Goal: Transaction & Acquisition: Purchase product/service

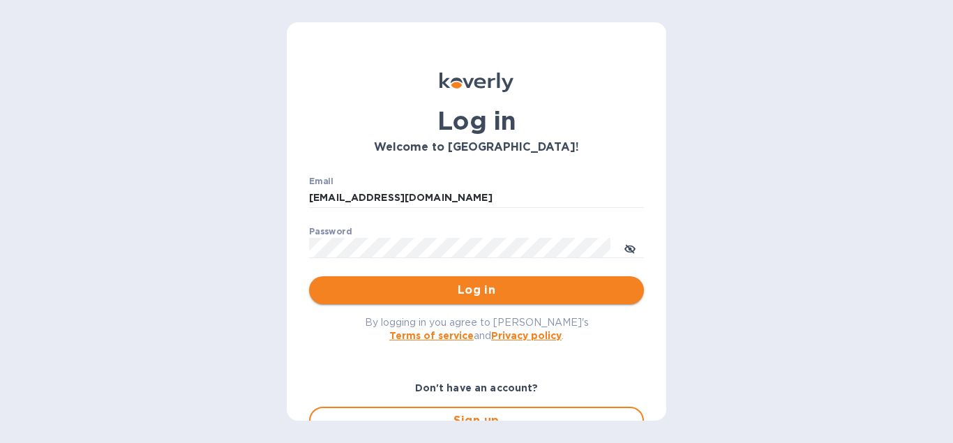
click at [464, 298] on span "Log in" at bounding box center [476, 290] width 313 height 17
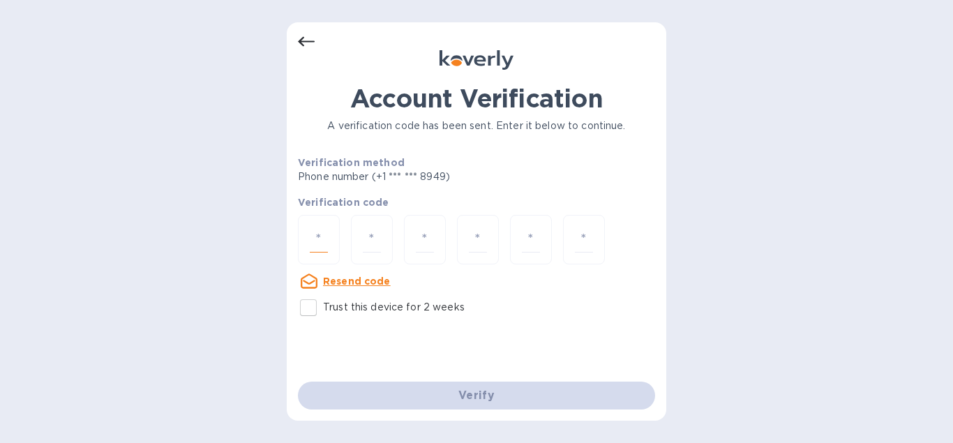
click at [315, 237] on input "number" at bounding box center [319, 240] width 18 height 26
type input "2"
type input "9"
type input "3"
type input "2"
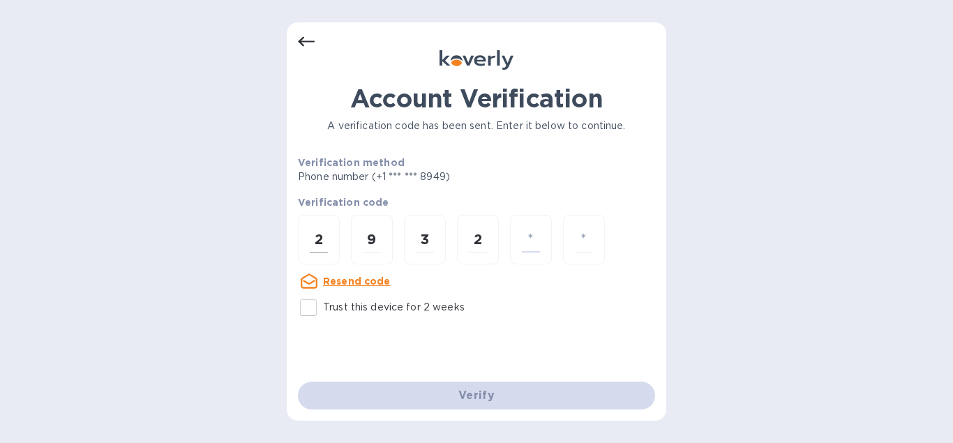
type input "3"
type input "6"
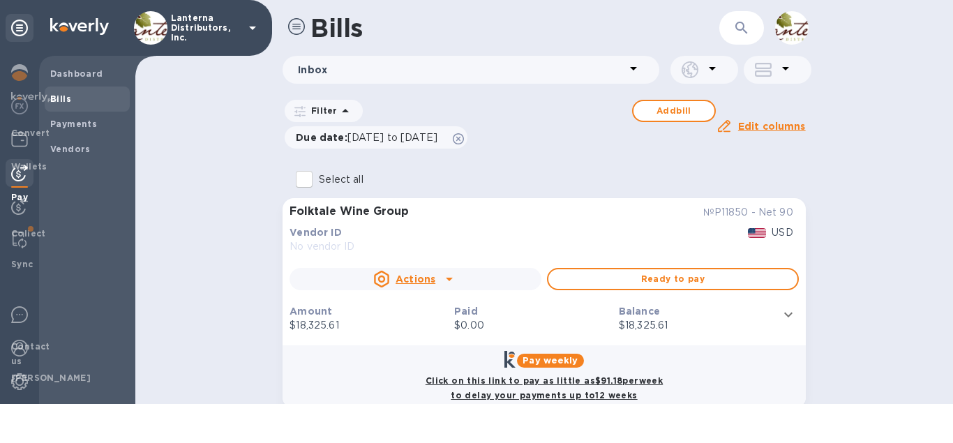
click at [135, 186] on div "Bills ​ Inbox Filter Add bill Due date : [DATE] to [DATE] Amount Paid Balance E…" at bounding box center [544, 202] width 818 height 404
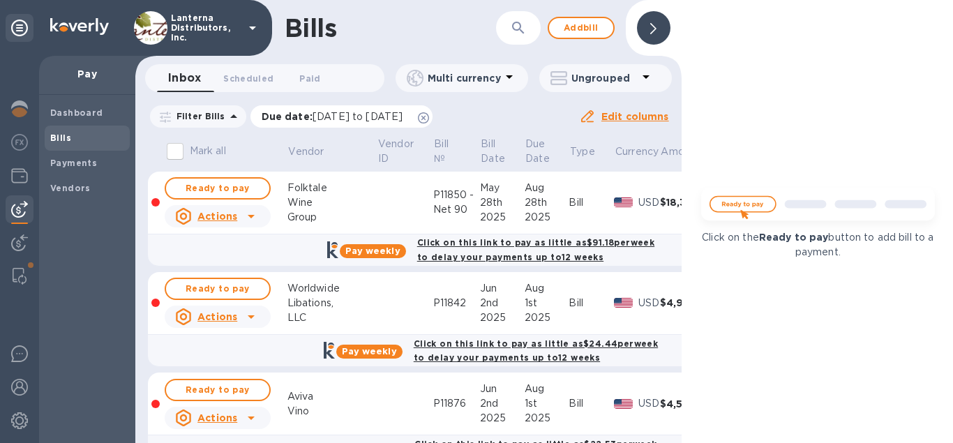
click at [429, 119] on icon at bounding box center [423, 117] width 11 height 11
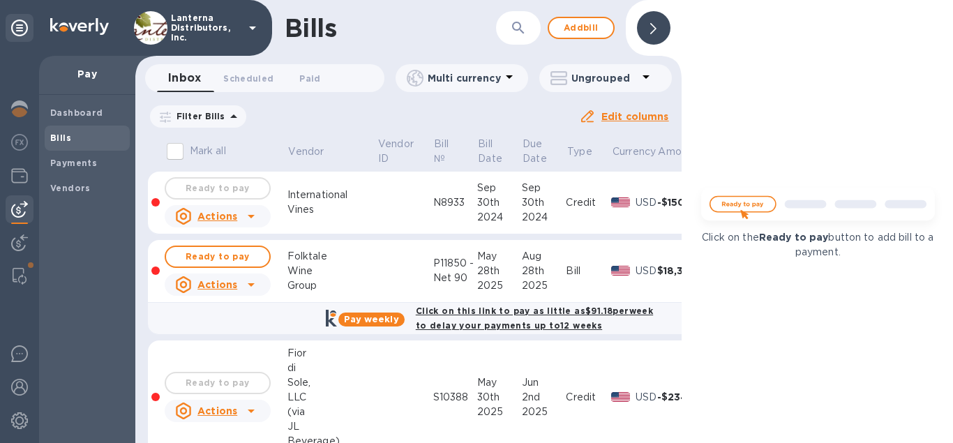
click at [516, 29] on icon "button" at bounding box center [518, 28] width 12 height 12
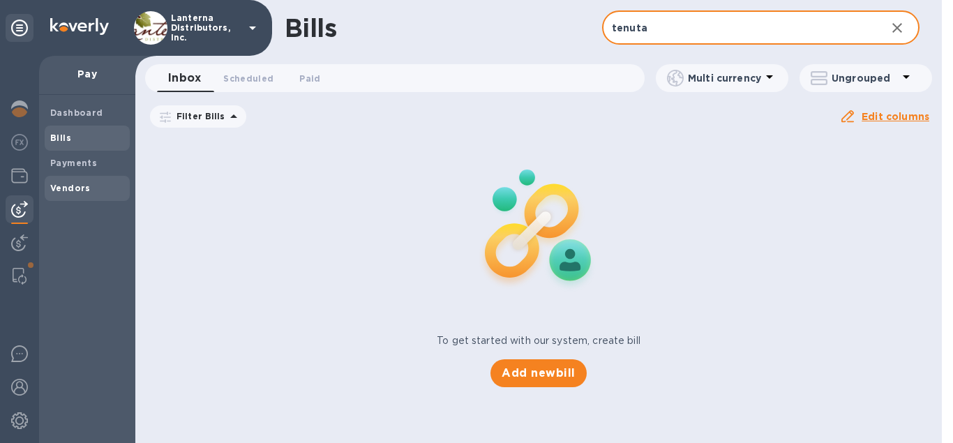
type input "tenuta"
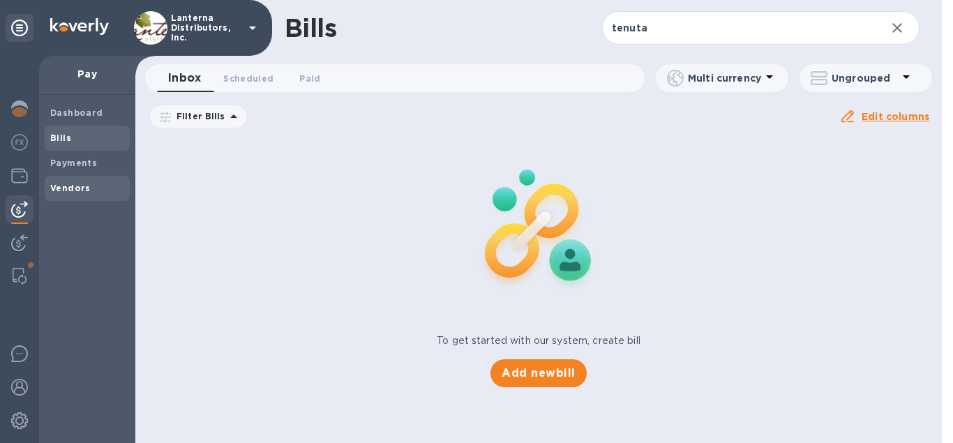
click at [78, 188] on b "Vendors" at bounding box center [70, 188] width 40 height 10
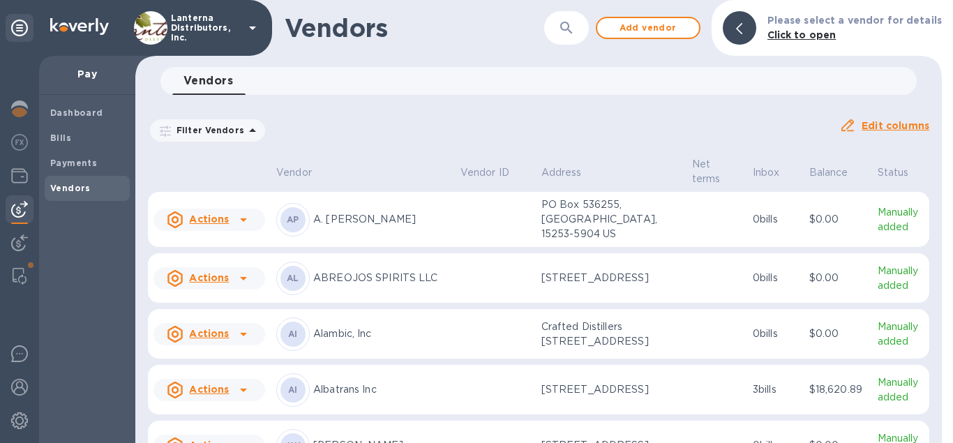
click at [572, 22] on icon "button" at bounding box center [566, 28] width 12 height 12
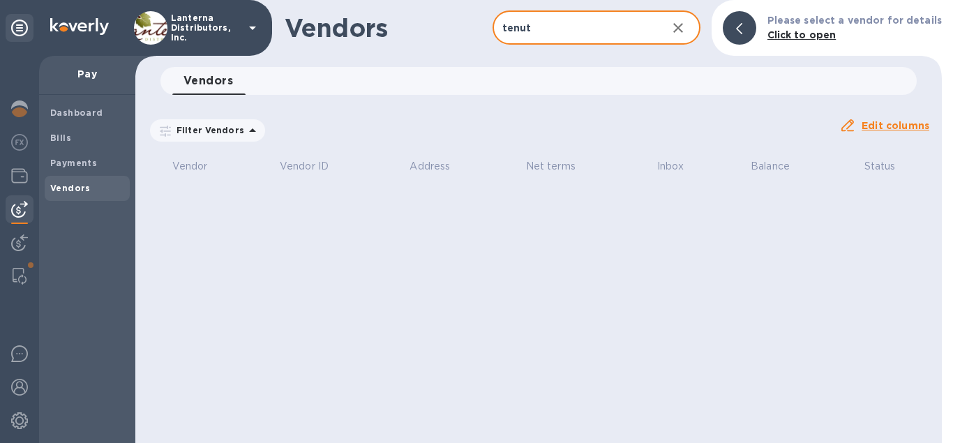
type input "tenut"
click at [687, 30] on icon "button" at bounding box center [678, 28] width 17 height 17
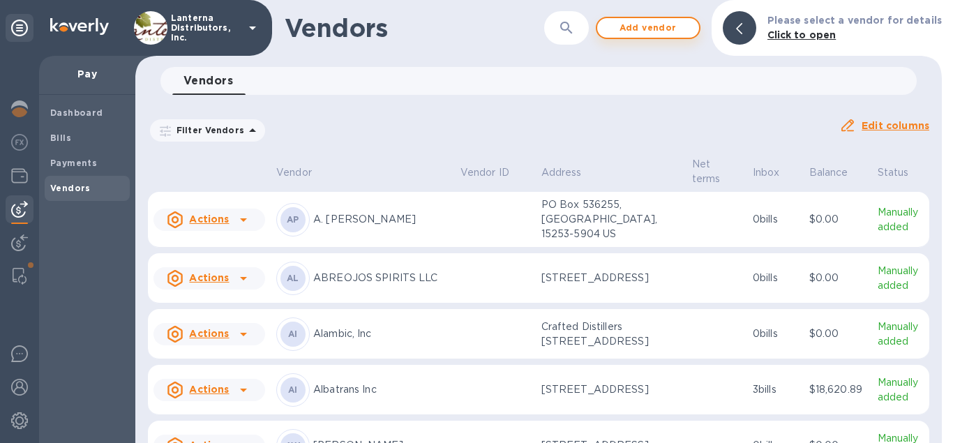
click at [648, 29] on span "Add vendor" at bounding box center [649, 28] width 80 height 17
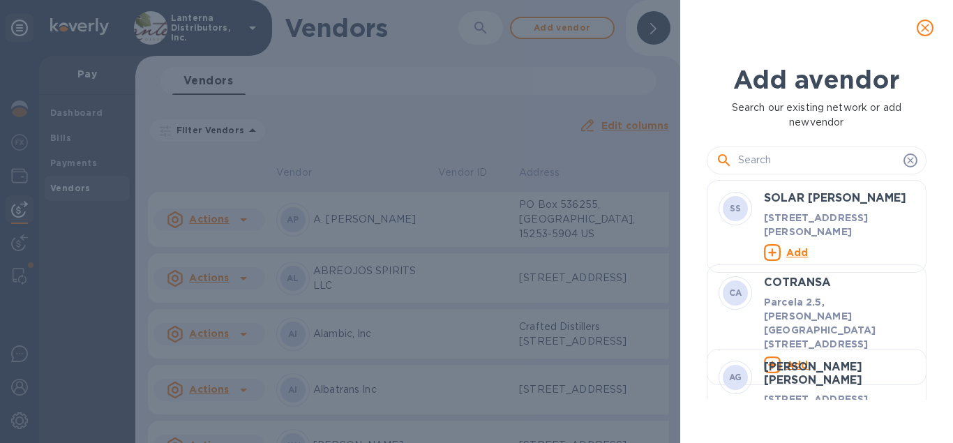
scroll to position [1, 1]
click at [805, 158] on input "text" at bounding box center [818, 160] width 160 height 21
paste input "Tenuta [PERSON_NAME] - EUR"
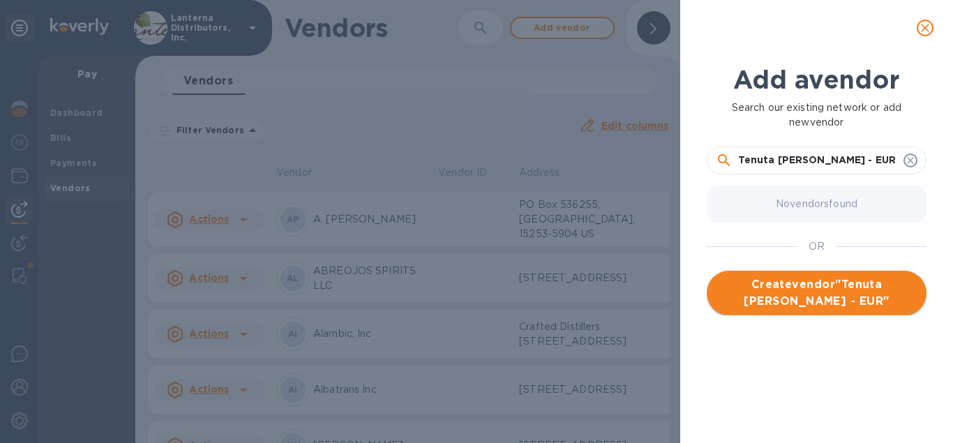
type input "Tenuta [PERSON_NAME] - EUR"
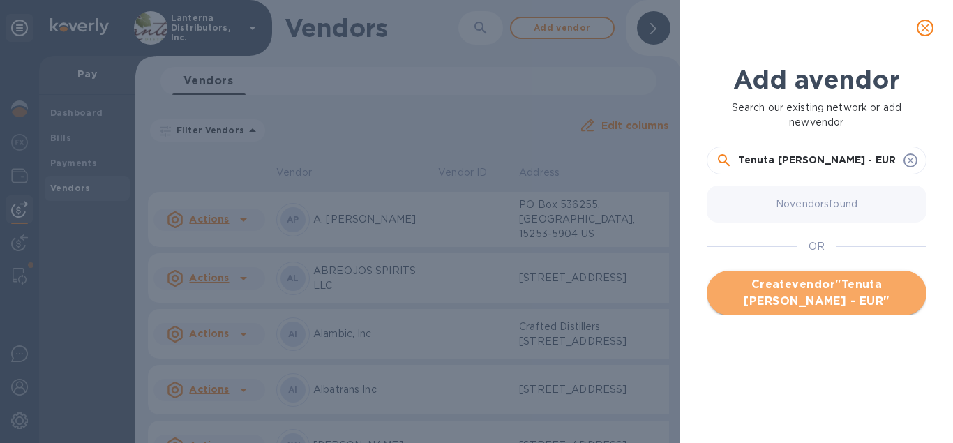
click at [817, 292] on span "Create vendor " Tenuta [PERSON_NAME] - EUR "" at bounding box center [817, 293] width 198 height 34
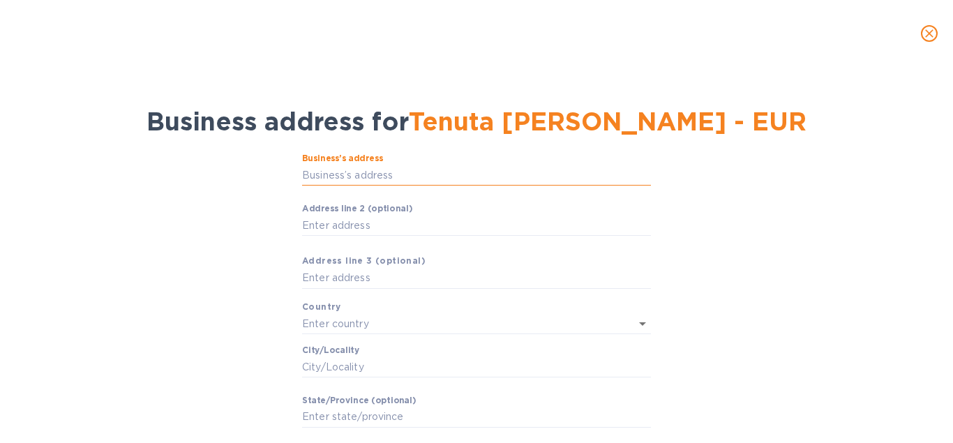
click at [382, 170] on input "Business’s аddress" at bounding box center [476, 175] width 349 height 21
click at [378, 176] on input "Business’s аddress" at bounding box center [476, 175] width 349 height 21
paste input "Località Sesta"
type input "Località Sesto"
type input "Sesto"
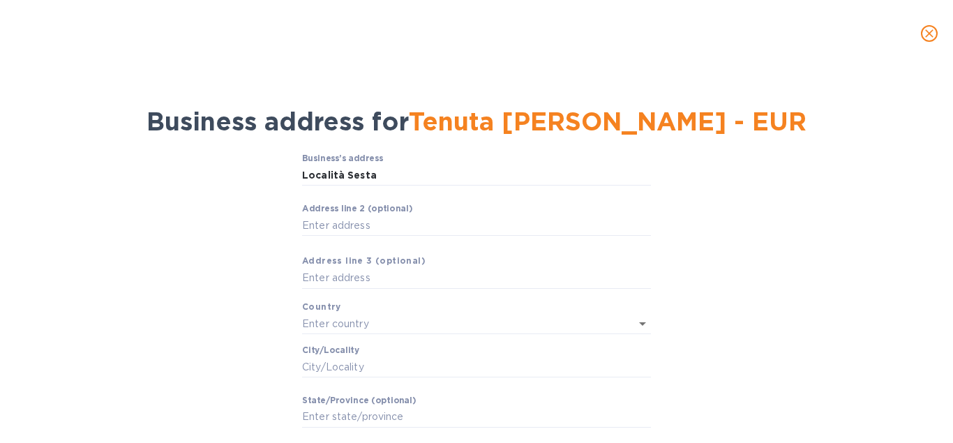
type input "[GEOGRAPHIC_DATA]"
type input "38077"
type input "[GEOGRAPHIC_DATA]"
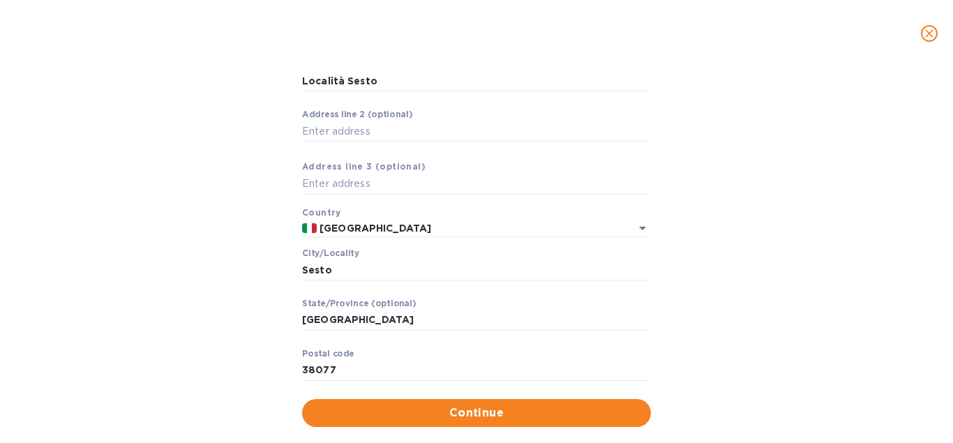
scroll to position [121, 0]
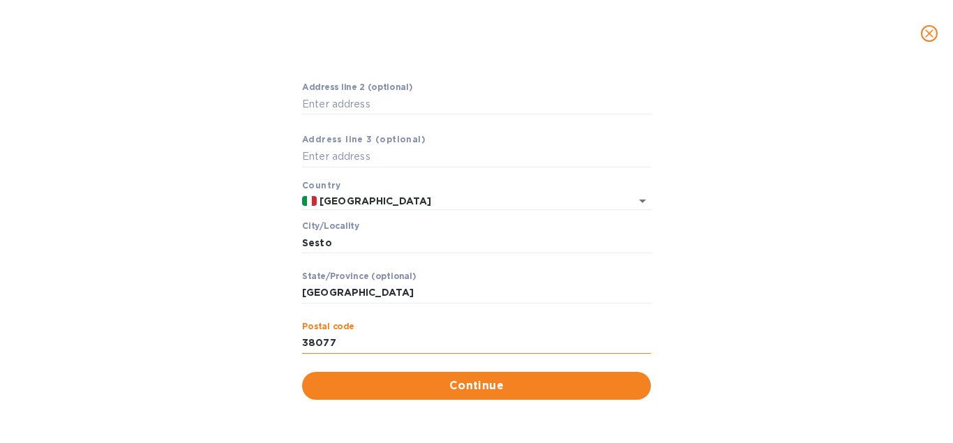
drag, startPoint x: 339, startPoint y: 341, endPoint x: 269, endPoint y: 343, distance: 70.5
click at [302, 343] on input "38077" at bounding box center [476, 343] width 349 height 21
type input "53024"
drag, startPoint x: 329, startPoint y: 243, endPoint x: 265, endPoint y: 235, distance: 65.4
click at [302, 235] on input "Sesto" at bounding box center [476, 242] width 349 height 21
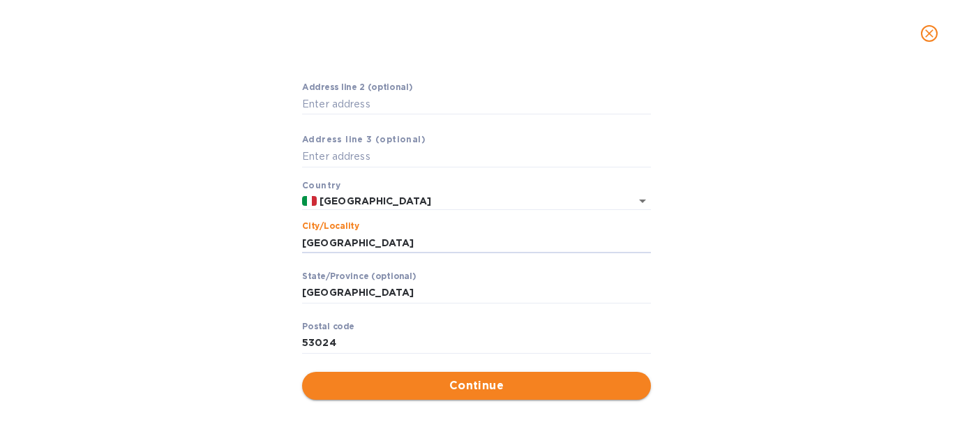
type input "[GEOGRAPHIC_DATA]"
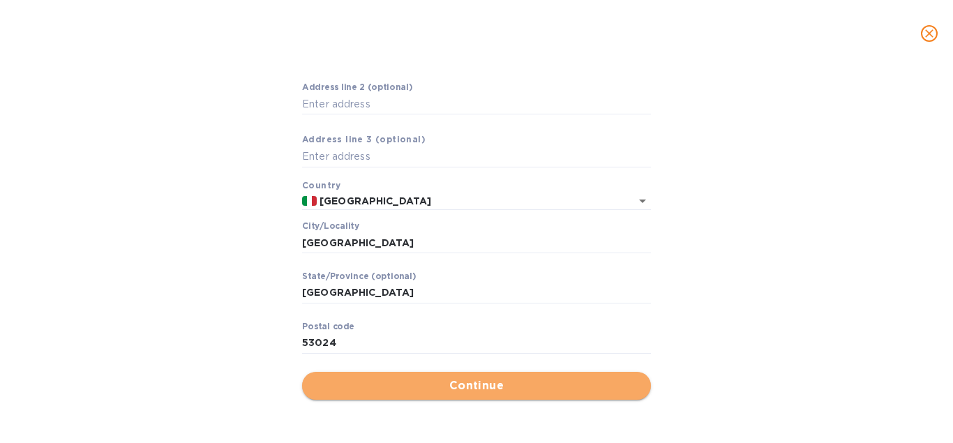
click at [474, 387] on span "Continue" at bounding box center [476, 386] width 327 height 17
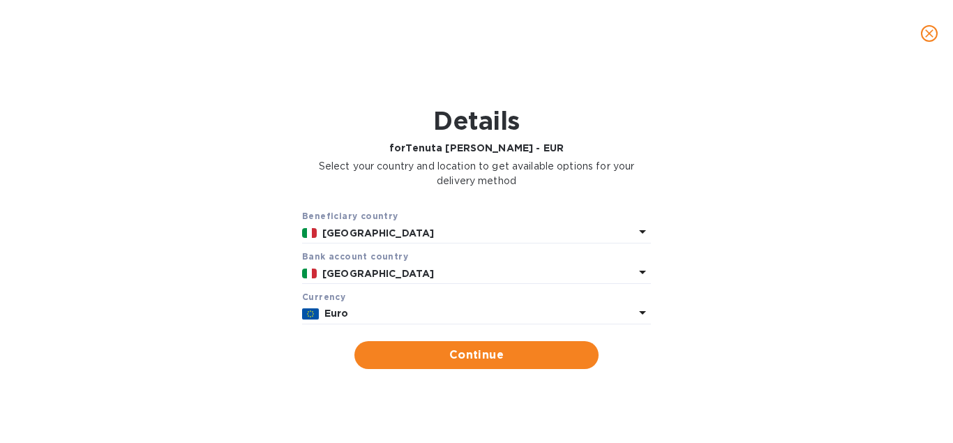
click at [364, 229] on p "[GEOGRAPHIC_DATA]" at bounding box center [478, 233] width 312 height 15
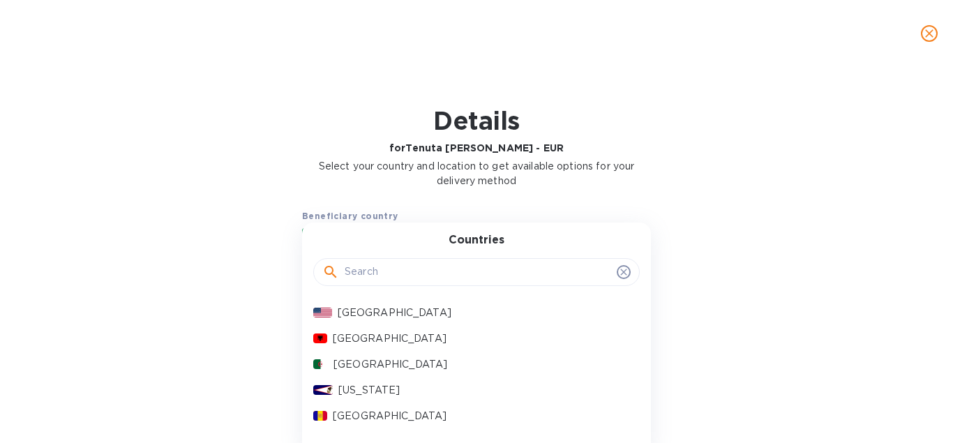
click at [625, 269] on icon at bounding box center [623, 272] width 11 height 11
click at [930, 28] on icon "close" at bounding box center [930, 34] width 14 height 14
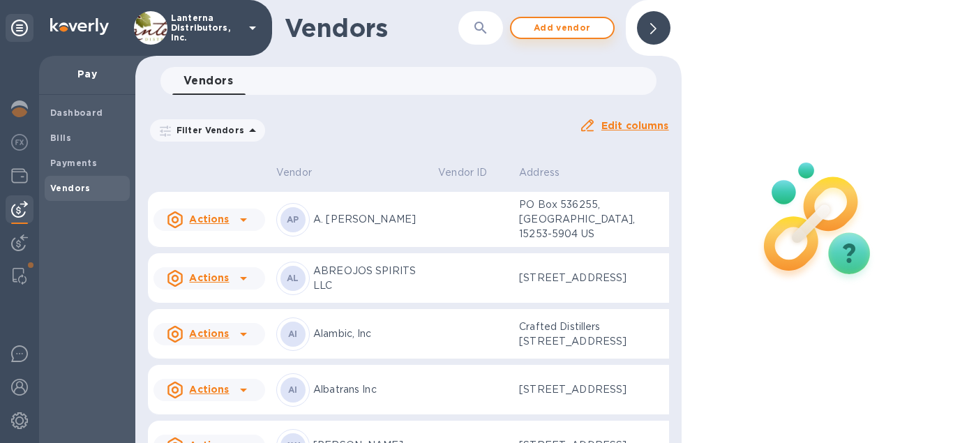
click at [570, 24] on span "Add vendor" at bounding box center [563, 28] width 80 height 17
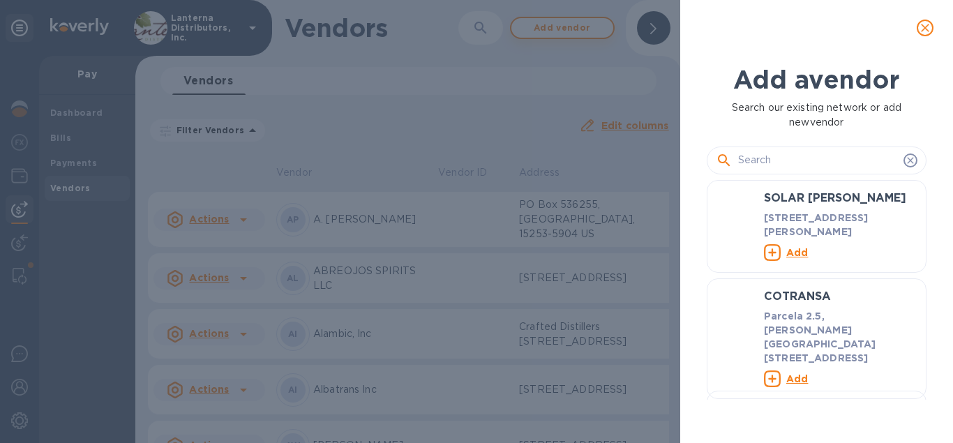
scroll to position [220, 231]
click at [924, 27] on icon "close" at bounding box center [925, 28] width 8 height 8
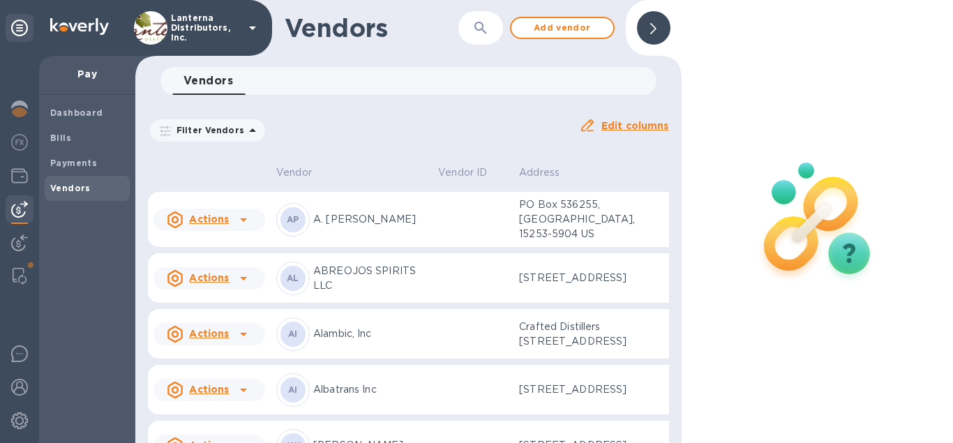
click at [277, 79] on div "Vendors 0" at bounding box center [414, 81] width 484 height 28
click at [477, 32] on icon "button" at bounding box center [481, 28] width 17 height 17
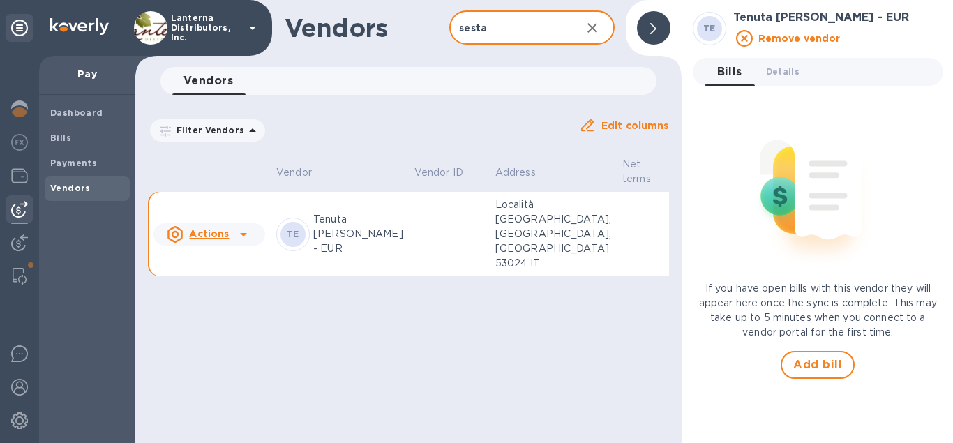
type input "sesta"
click at [409, 224] on td at bounding box center [449, 234] width 81 height 85
click at [776, 70] on span "Details 0" at bounding box center [783, 71] width 34 height 15
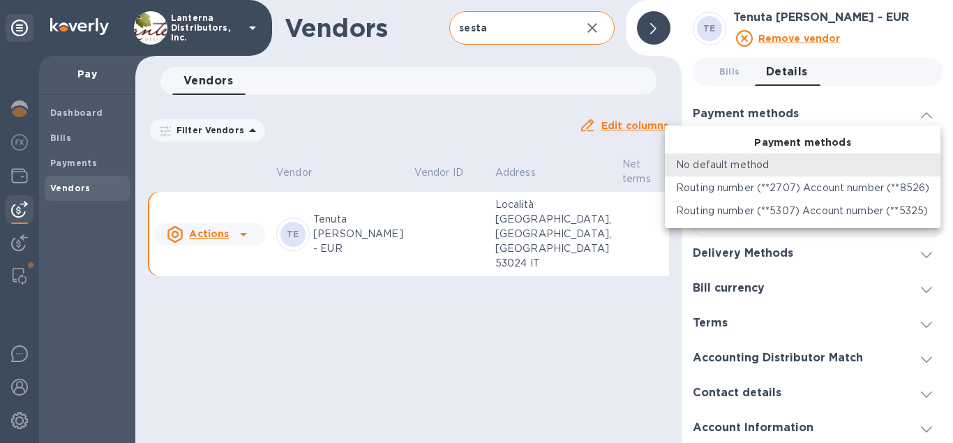
click at [784, 156] on body "Lanterna Distributors, Inc. Pay Dashboard Bills Payments Vendors Vendors sesta …" at bounding box center [476, 221] width 953 height 443
click at [926, 111] on div at bounding box center [476, 221] width 953 height 443
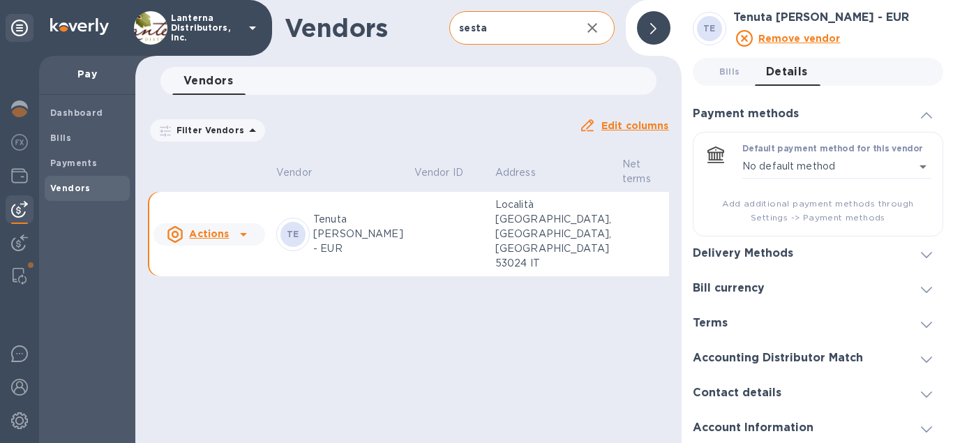
click at [798, 69] on span "Details 0" at bounding box center [787, 72] width 42 height 20
click at [759, 262] on div "Delivery Methods" at bounding box center [818, 254] width 251 height 35
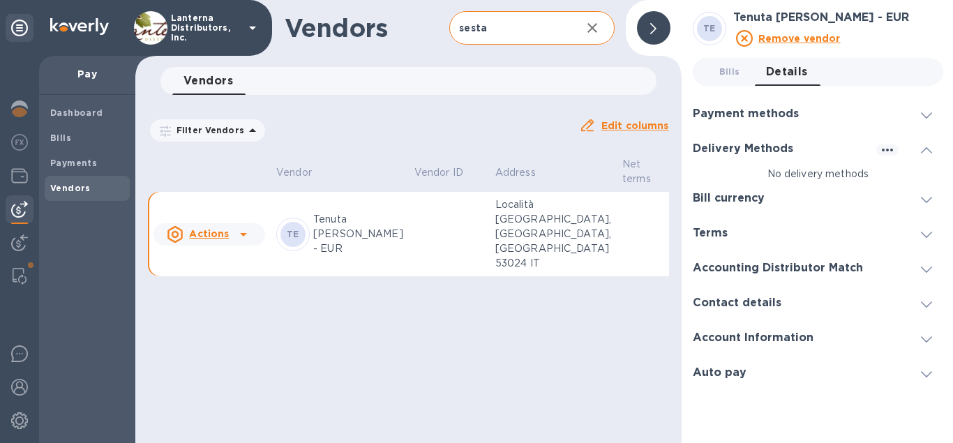
click at [763, 145] on h3 "Delivery Methods" at bounding box center [743, 148] width 101 height 13
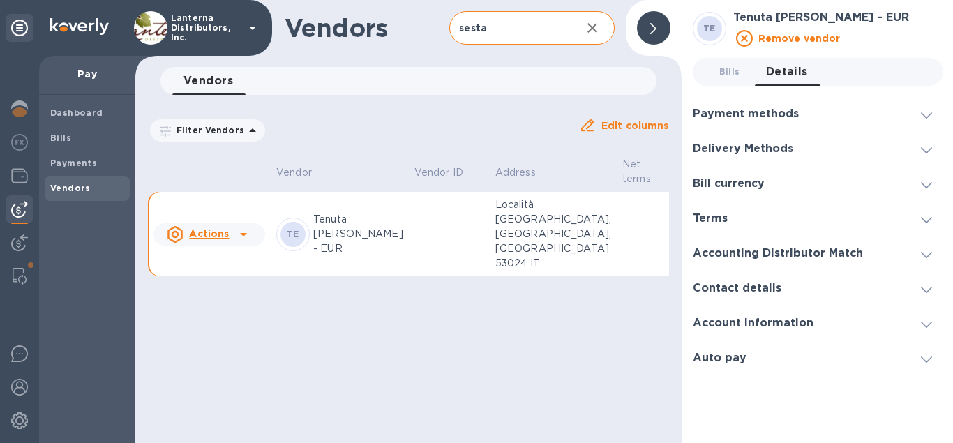
click at [763, 145] on h3 "Delivery Methods" at bounding box center [743, 148] width 101 height 13
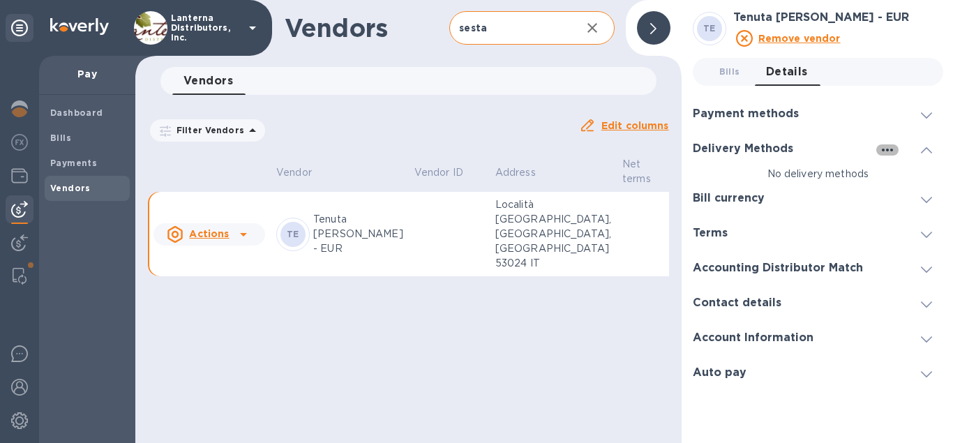
click at [889, 151] on icon "button" at bounding box center [887, 150] width 17 height 17
click at [896, 174] on p "Add new" at bounding box center [904, 177] width 46 height 14
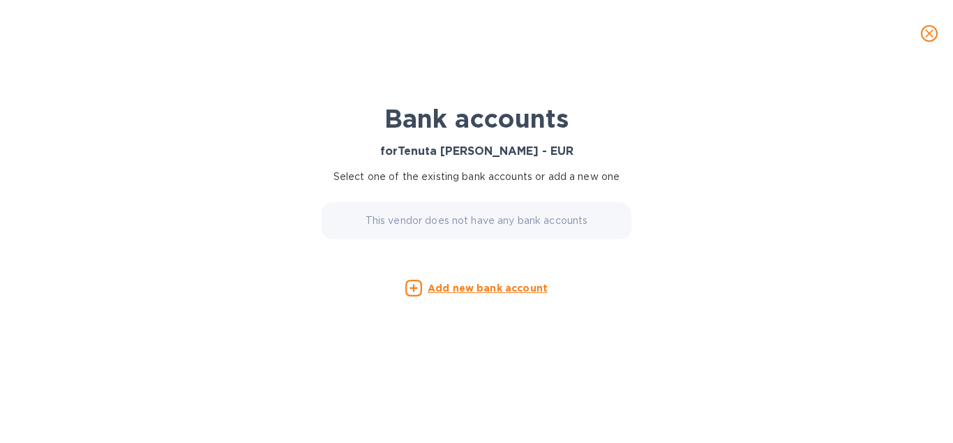
click at [476, 280] on div "Add new bank account" at bounding box center [476, 288] width 335 height 28
click at [477, 286] on u "Add new bank account" at bounding box center [488, 288] width 120 height 11
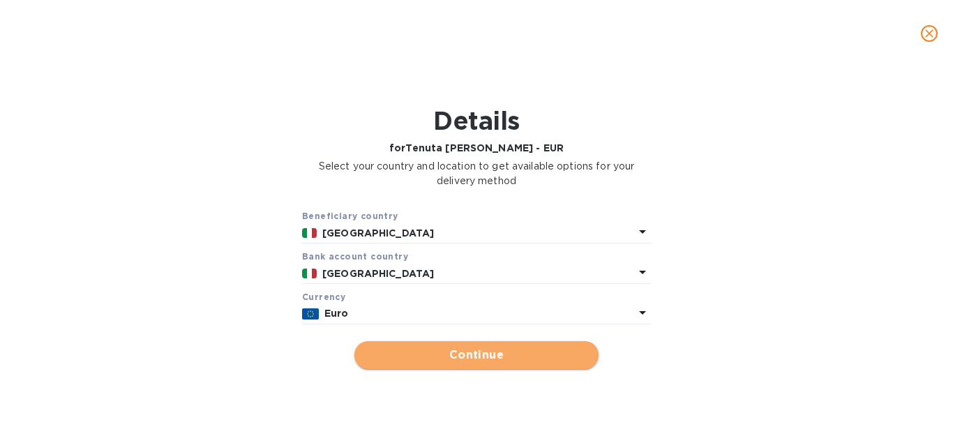
click at [518, 354] on span "Continue" at bounding box center [477, 355] width 222 height 17
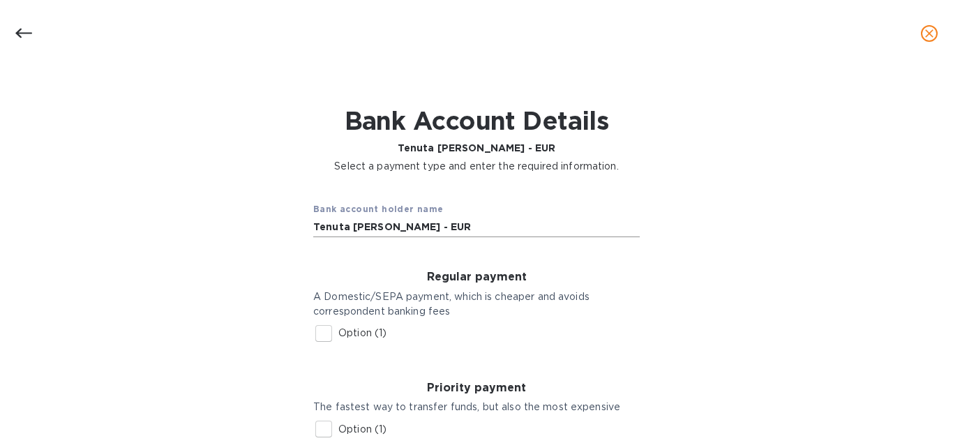
click at [440, 222] on input "Tenuta [PERSON_NAME] - EUR" at bounding box center [476, 226] width 327 height 21
paste input "Società Agricola S.S."
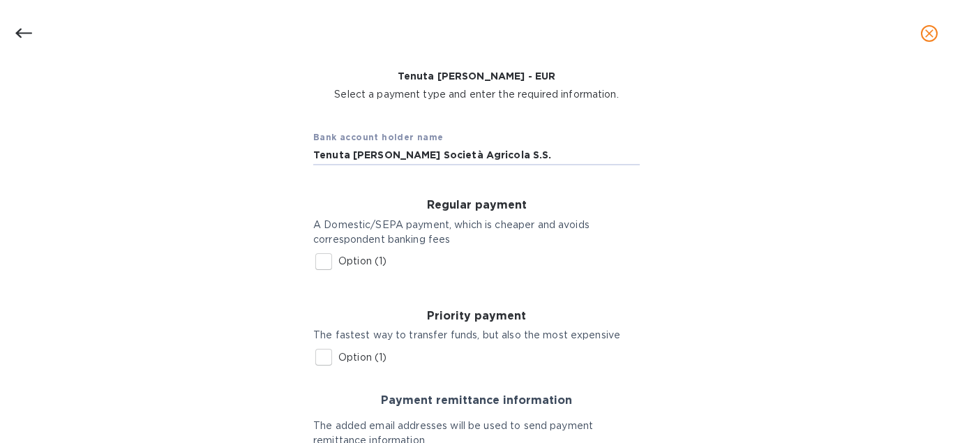
scroll to position [80, 0]
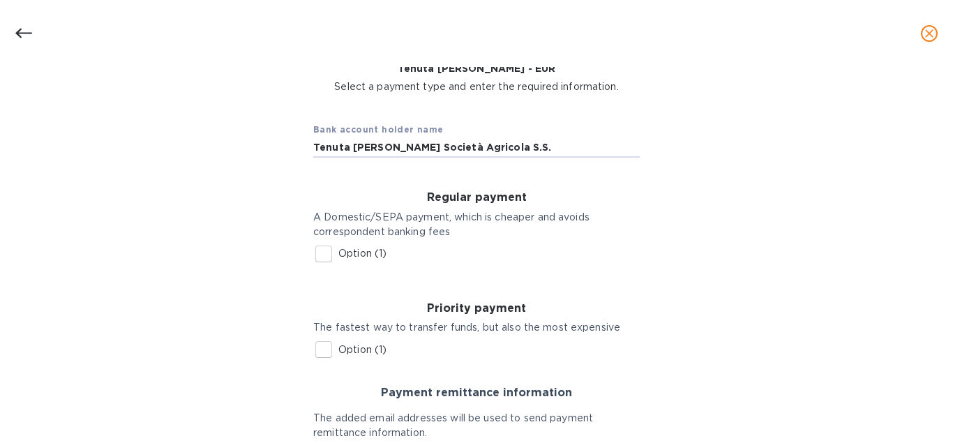
type input "Tenuta [PERSON_NAME] Società Agricola S.S."
click at [327, 249] on input "Option (1)" at bounding box center [323, 253] width 29 height 29
checkbox input "true"
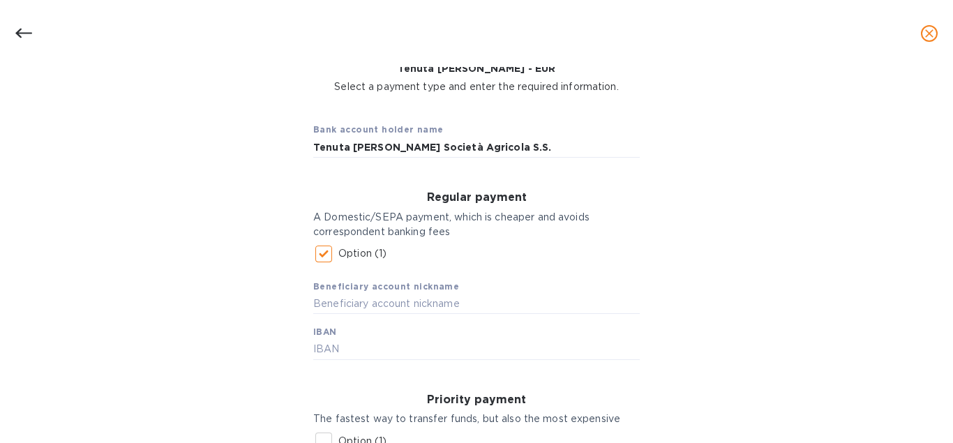
scroll to position [0, 0]
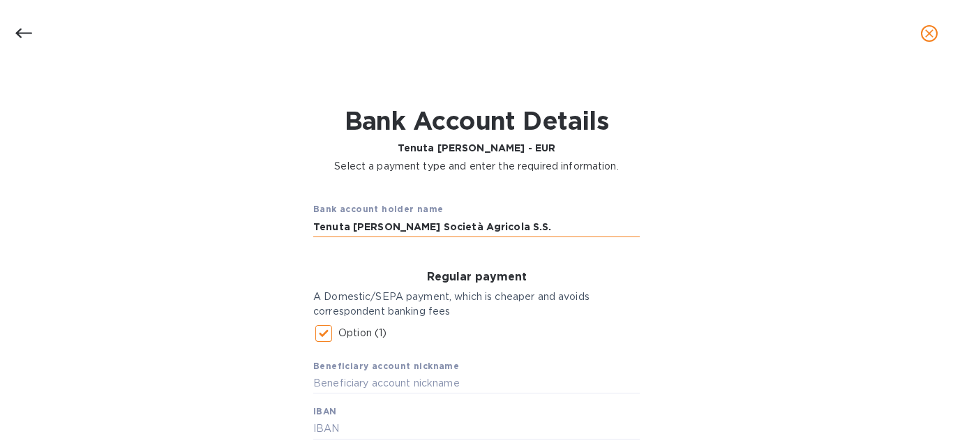
drag, startPoint x: 498, startPoint y: 225, endPoint x: 297, endPoint y: 223, distance: 201.7
click at [313, 223] on input "Tenuta [PERSON_NAME] Società Agricola S.S." at bounding box center [476, 226] width 327 height 21
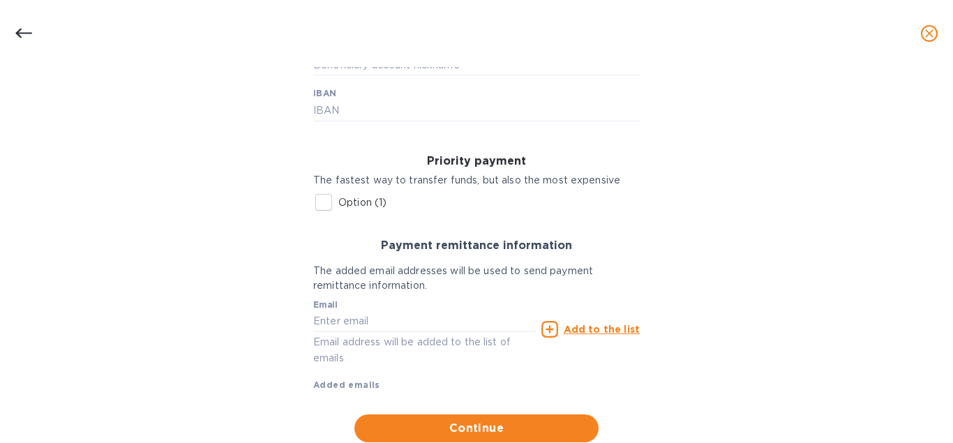
scroll to position [159, 0]
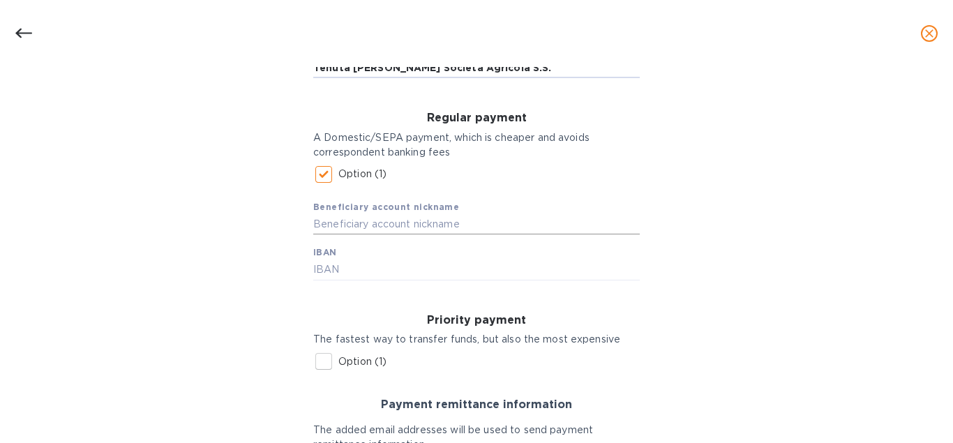
click at [379, 217] on input "text" at bounding box center [476, 224] width 327 height 21
paste input "Tenuta [PERSON_NAME] Società Agricola S.S."
type input "Tenuta [PERSON_NAME] Società Agricola S.S."
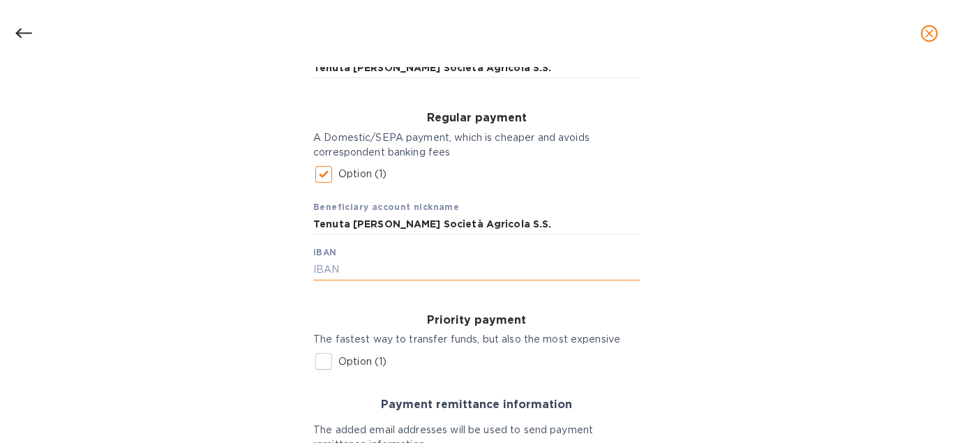
click at [347, 272] on input "text" at bounding box center [476, 270] width 327 height 21
paste input "IT 15 F 01030 25500 000063128618"
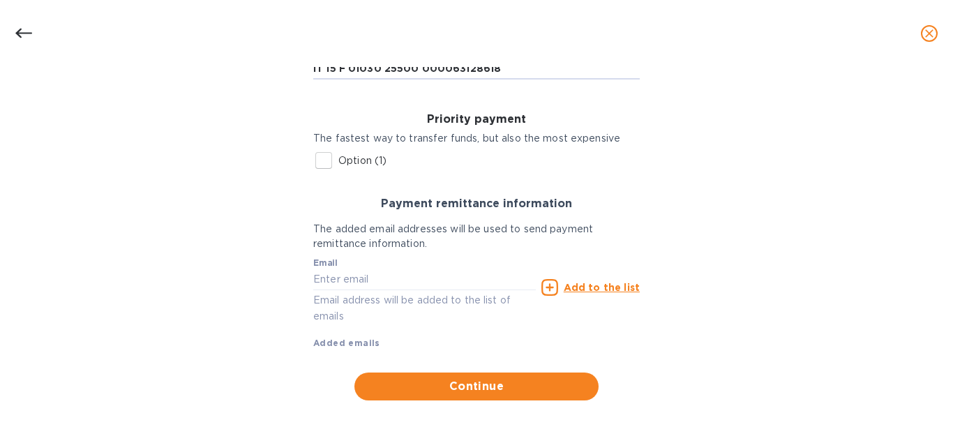
scroll to position [281, 0]
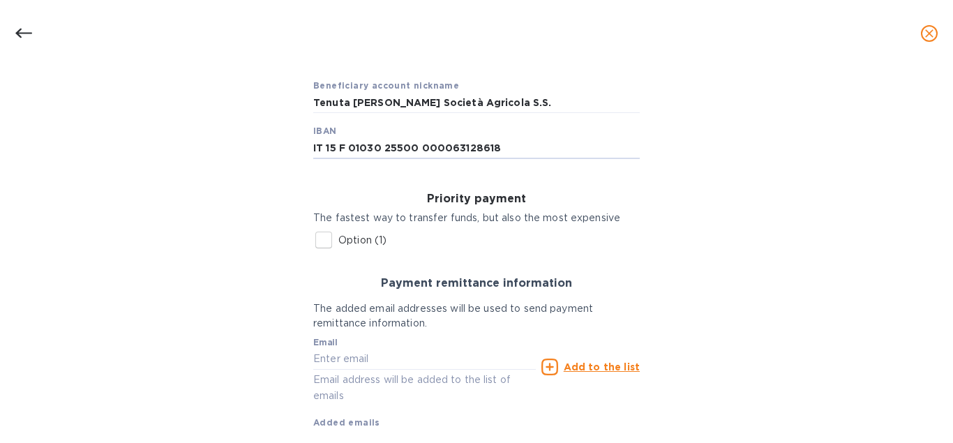
type input "IT 15 F 01030 25500 000063128618"
click at [327, 359] on input "text" at bounding box center [424, 359] width 223 height 21
paste input "[EMAIL_ADDRESS][DOMAIN_NAME]"
type input "[EMAIL_ADDRESS][DOMAIN_NAME]"
click at [600, 369] on u "Add to the list" at bounding box center [602, 367] width 76 height 11
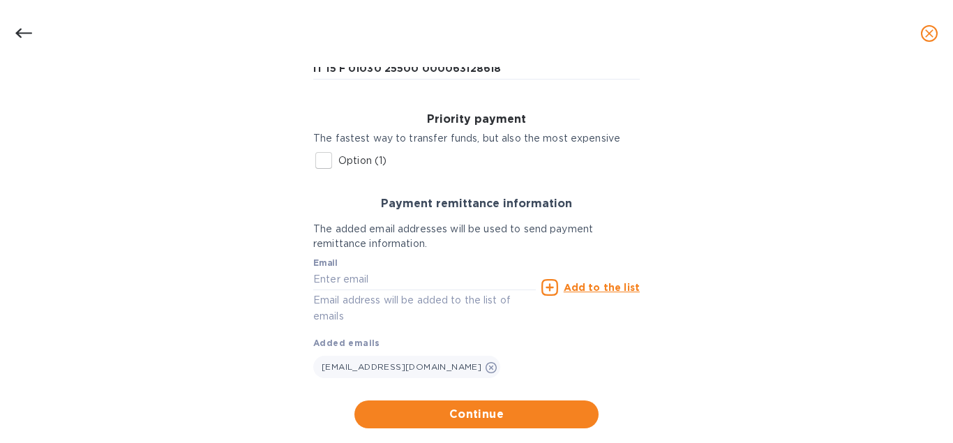
scroll to position [388, 0]
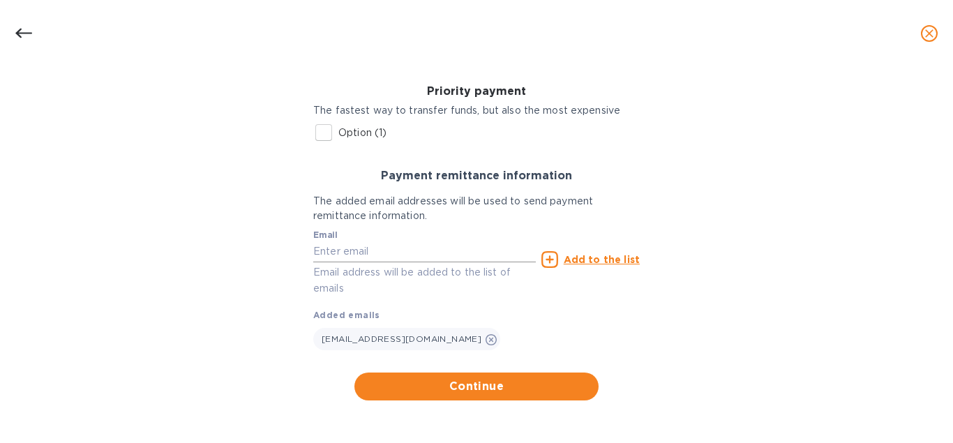
click at [332, 251] on input "text" at bounding box center [424, 251] width 223 height 21
paste input "[EMAIL_ADDRESS][DOMAIN_NAME]"
type input "[EMAIL_ADDRESS][DOMAIN_NAME]"
click at [604, 258] on u "Add to the list" at bounding box center [602, 259] width 76 height 11
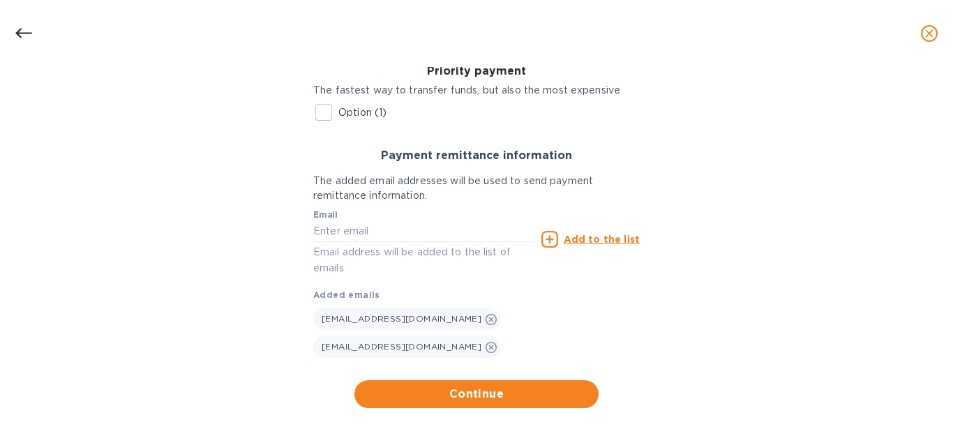
scroll to position [416, 0]
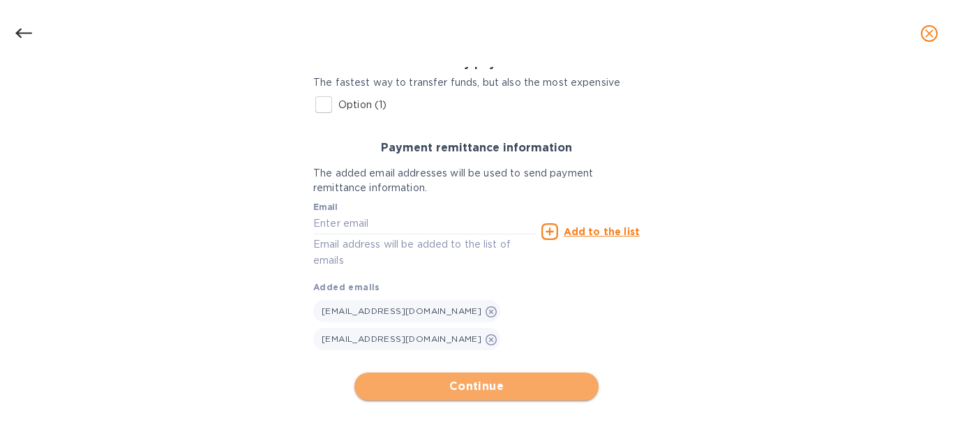
click at [491, 386] on span "Continue" at bounding box center [477, 386] width 222 height 17
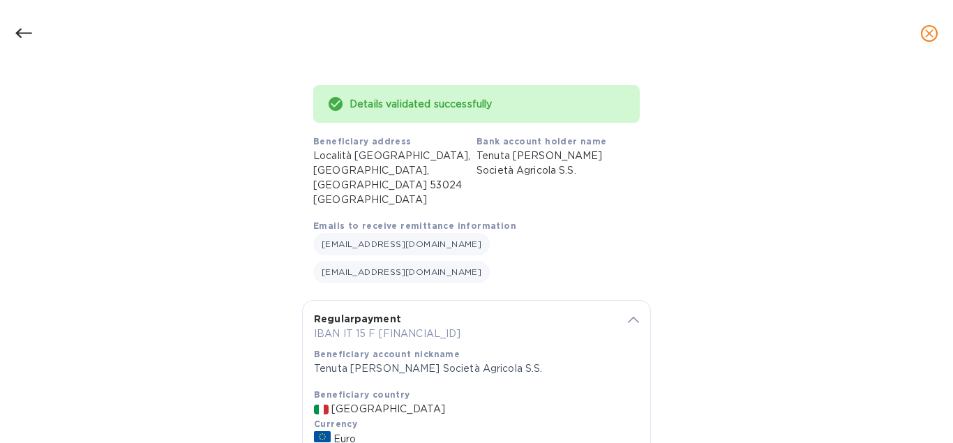
scroll to position [124, 0]
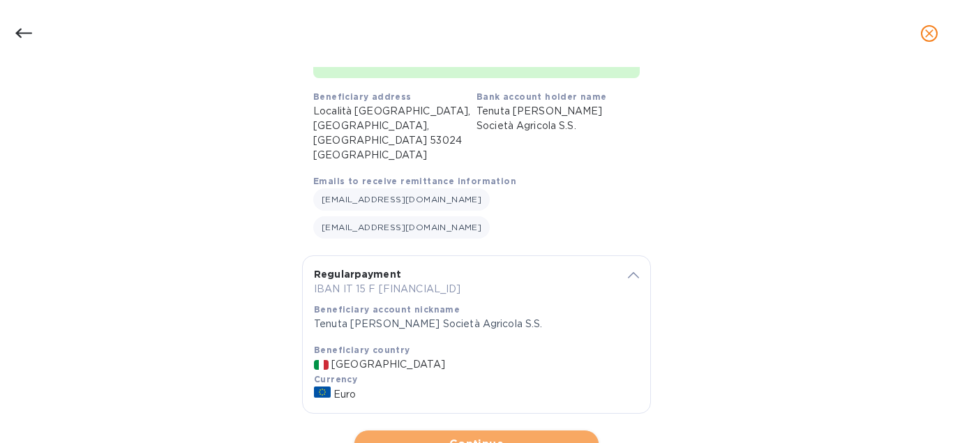
click at [516, 436] on span "Continue" at bounding box center [477, 444] width 222 height 17
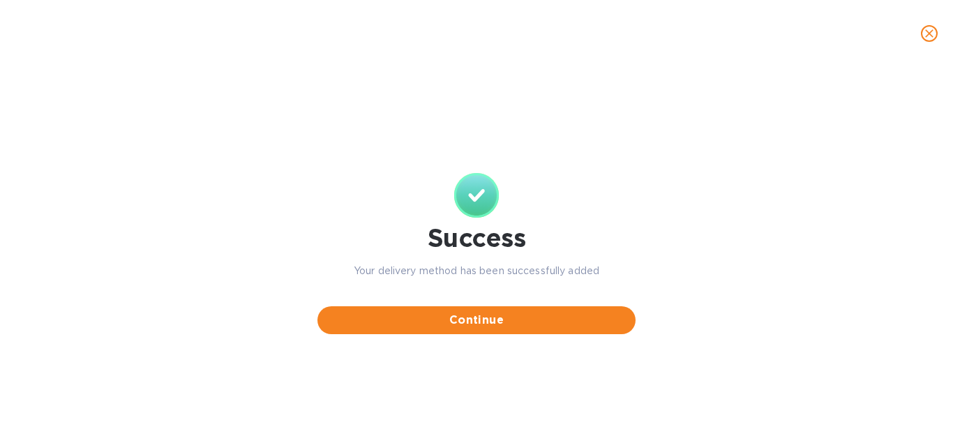
scroll to position [0, 0]
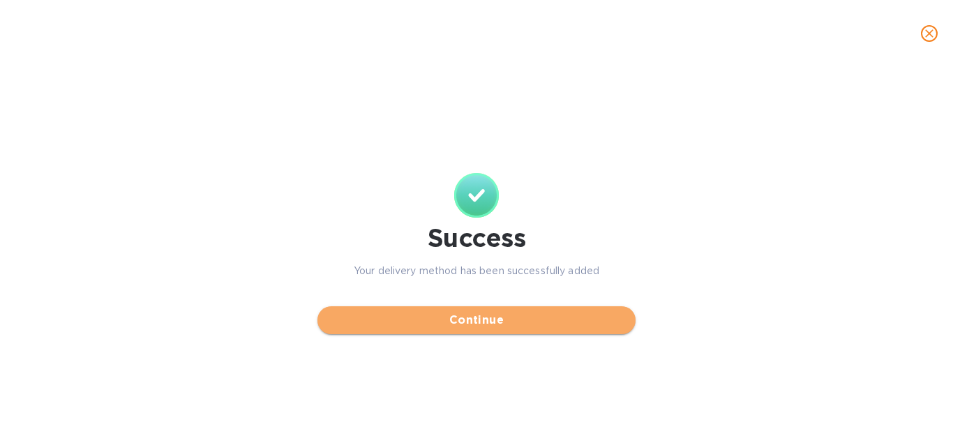
click at [502, 318] on span "Continue" at bounding box center [477, 320] width 296 height 17
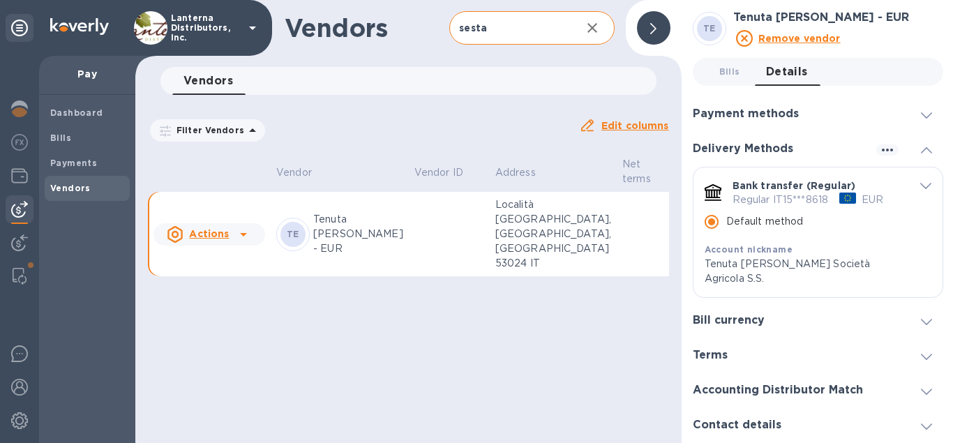
click at [755, 314] on h3 "Bill currency" at bounding box center [729, 320] width 72 height 13
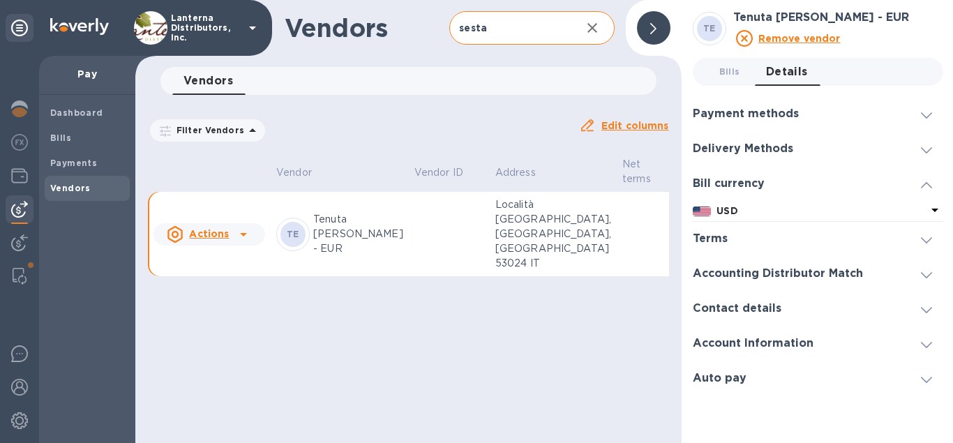
click at [935, 209] on icon at bounding box center [935, 210] width 7 height 3
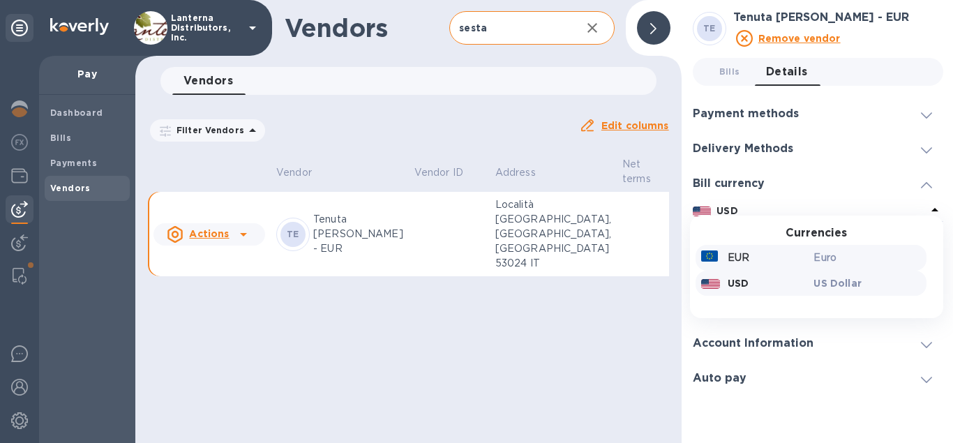
click at [747, 262] on p "EUR" at bounding box center [739, 258] width 22 height 15
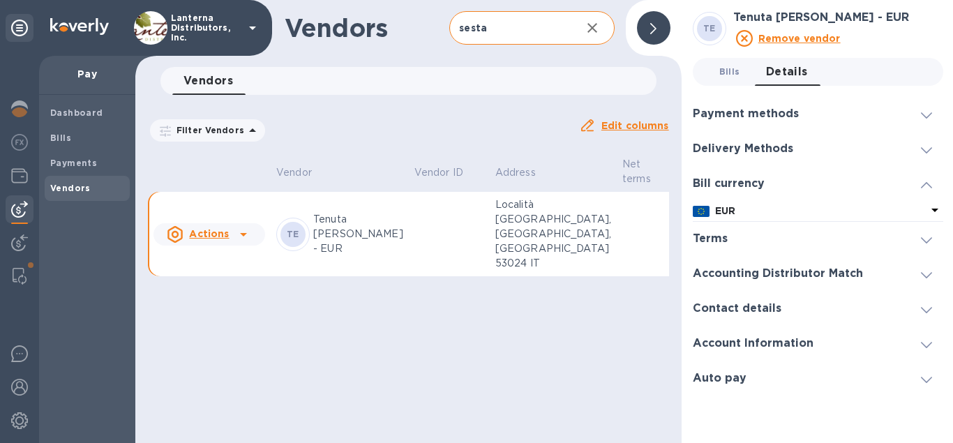
click at [731, 73] on span "Bills 0" at bounding box center [730, 71] width 21 height 15
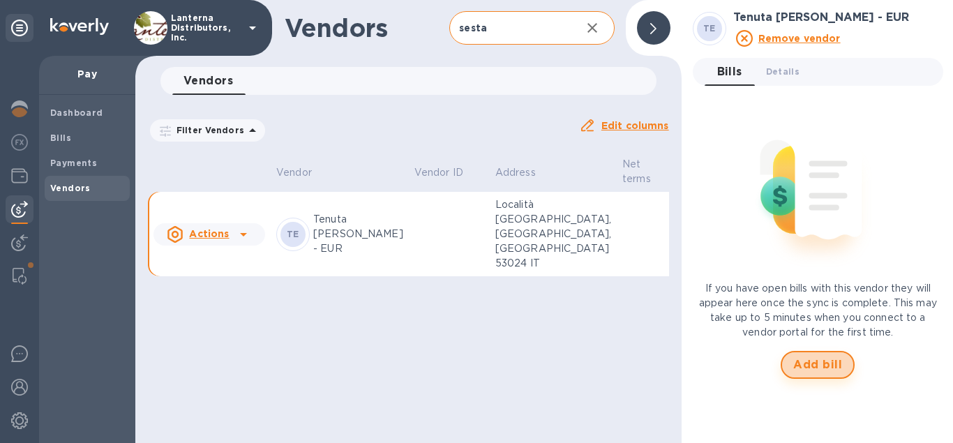
click at [831, 366] on span "Add bill" at bounding box center [818, 365] width 49 height 17
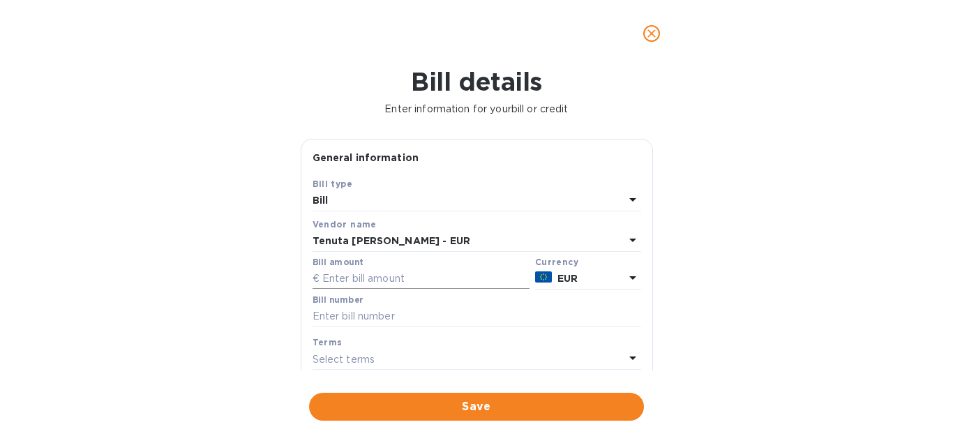
click at [339, 276] on input "text" at bounding box center [421, 279] width 217 height 21
type input "7,293.60"
click at [371, 313] on input "text" at bounding box center [477, 316] width 329 height 21
paste input "P12191"
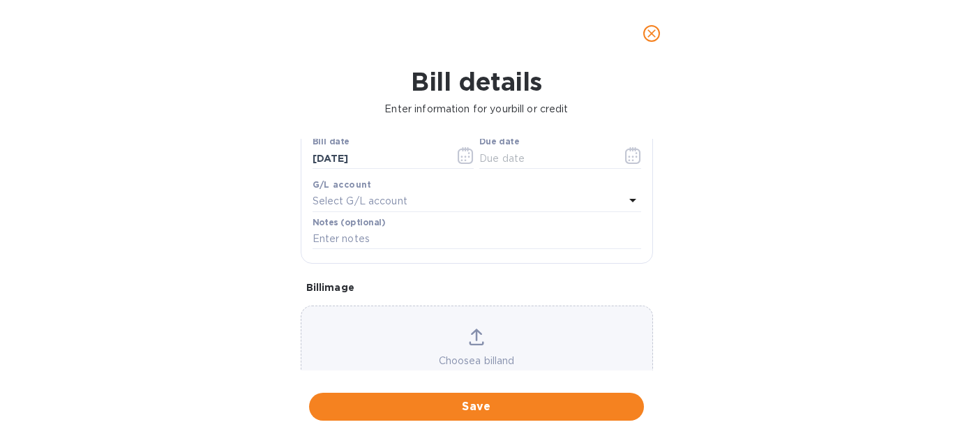
scroll to position [159, 0]
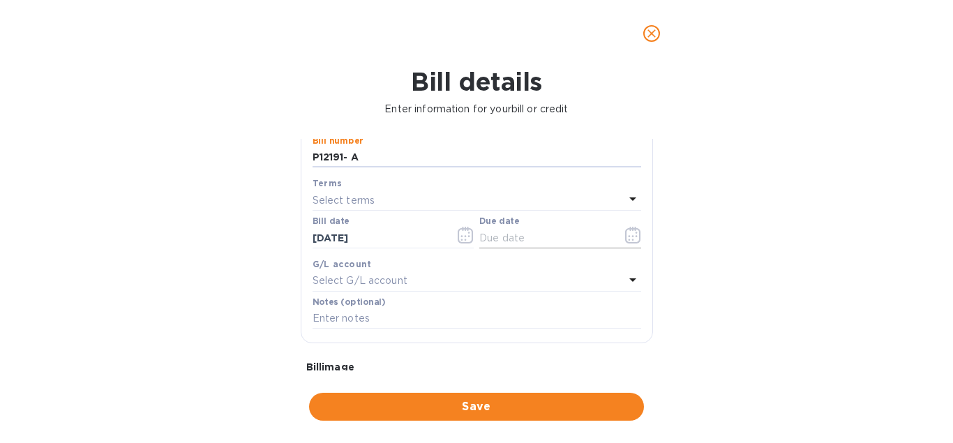
type input "P12191- A"
click at [622, 237] on button "button" at bounding box center [633, 235] width 33 height 34
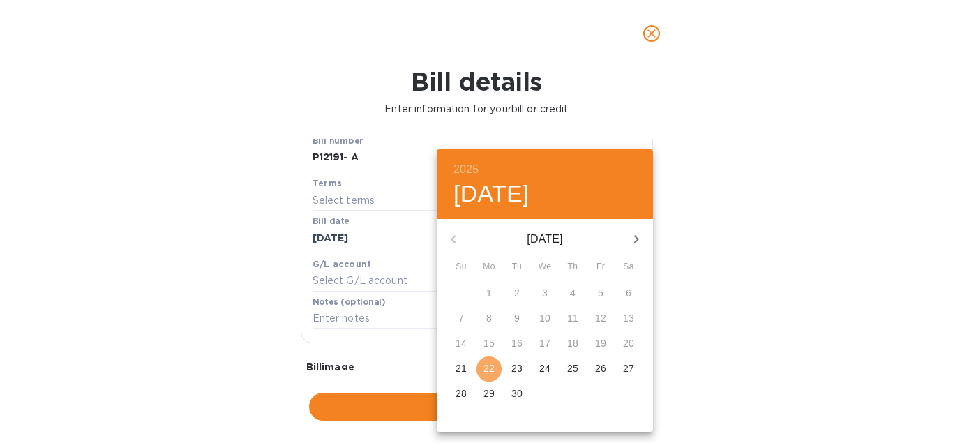
click at [484, 371] on p "22" at bounding box center [489, 369] width 11 height 14
type input "[DATE]"
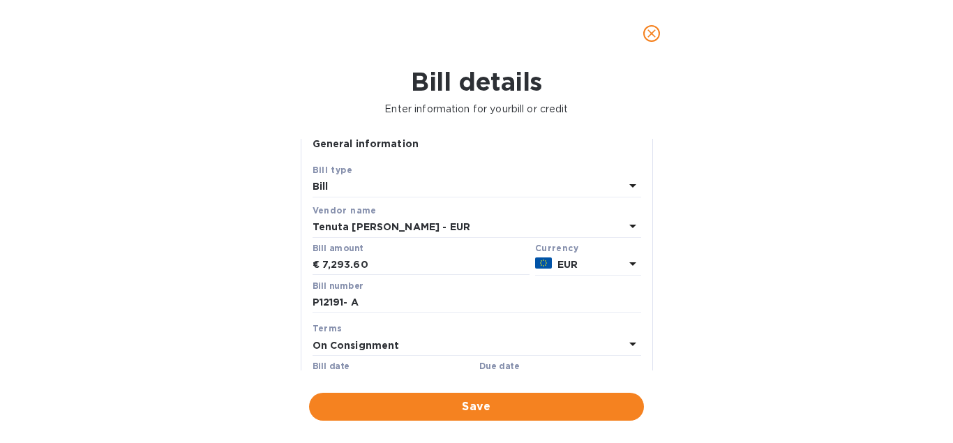
scroll to position [0, 0]
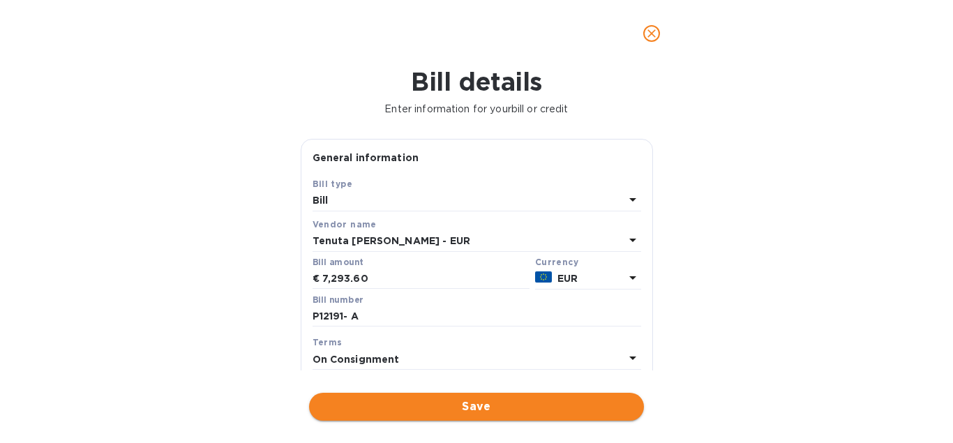
click at [466, 411] on span "Save" at bounding box center [476, 407] width 313 height 17
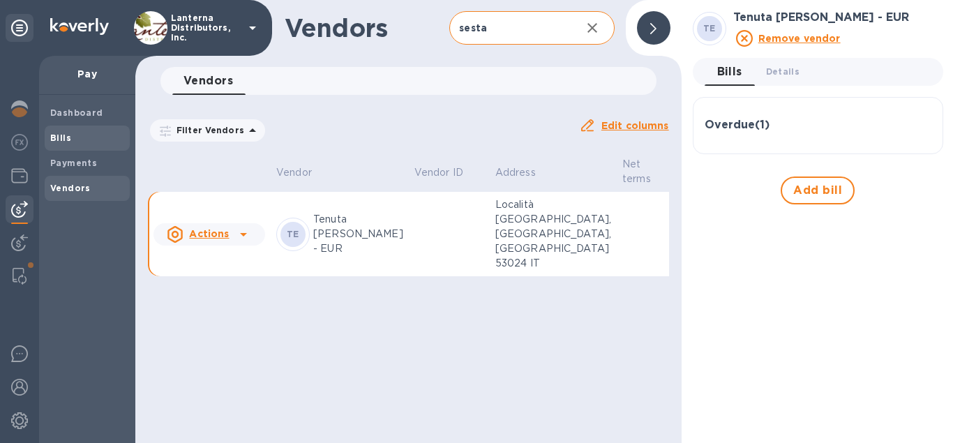
click at [72, 129] on div "Bills" at bounding box center [87, 138] width 85 height 25
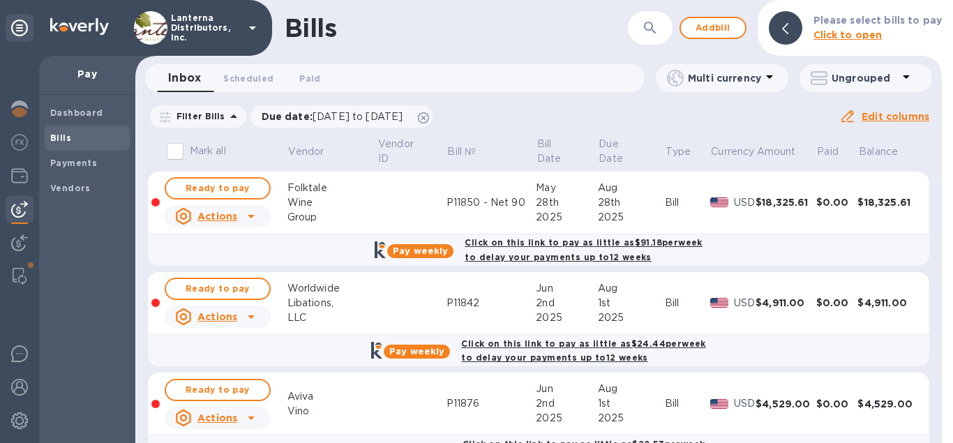
click at [861, 78] on p "Ungrouped" at bounding box center [865, 78] width 66 height 14
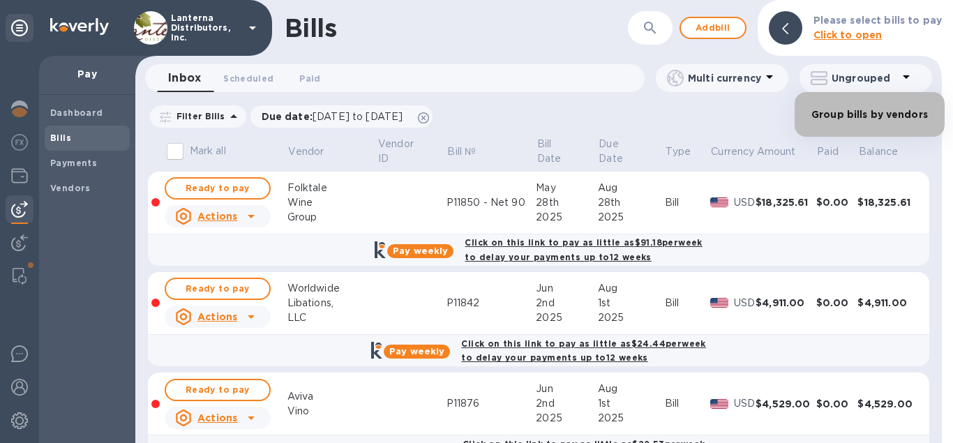
click at [858, 114] on li "Group bills by vendors" at bounding box center [870, 114] width 150 height 45
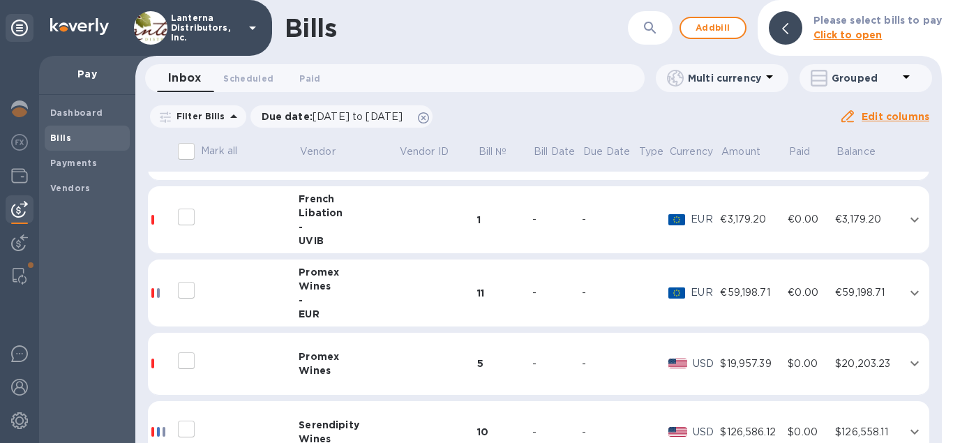
scroll to position [318, 0]
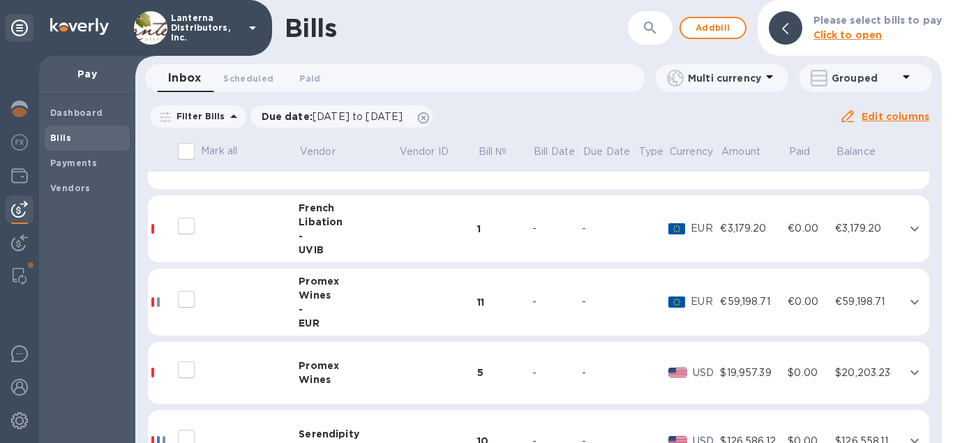
drag, startPoint x: 647, startPoint y: 13, endPoint x: 648, endPoint y: 24, distance: 11.3
click at [648, 24] on div "​" at bounding box center [650, 28] width 45 height 34
click at [648, 35] on icon "button" at bounding box center [650, 28] width 17 height 17
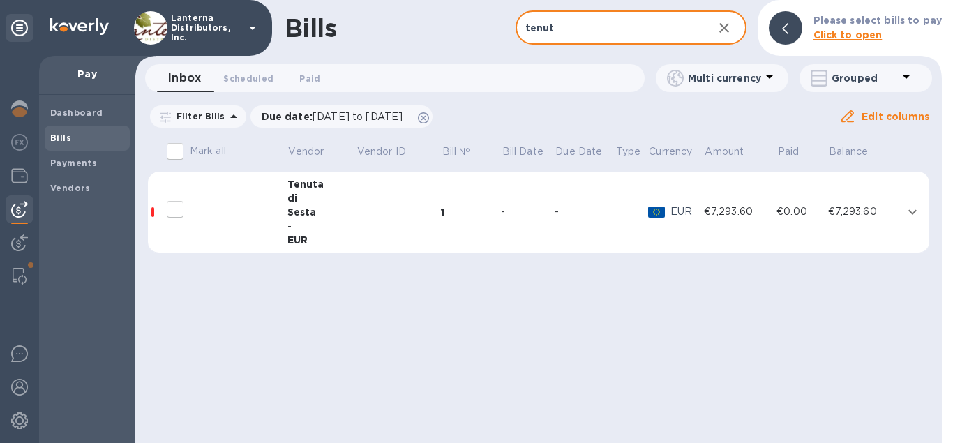
type input "tenut"
click at [398, 212] on td at bounding box center [398, 213] width 85 height 82
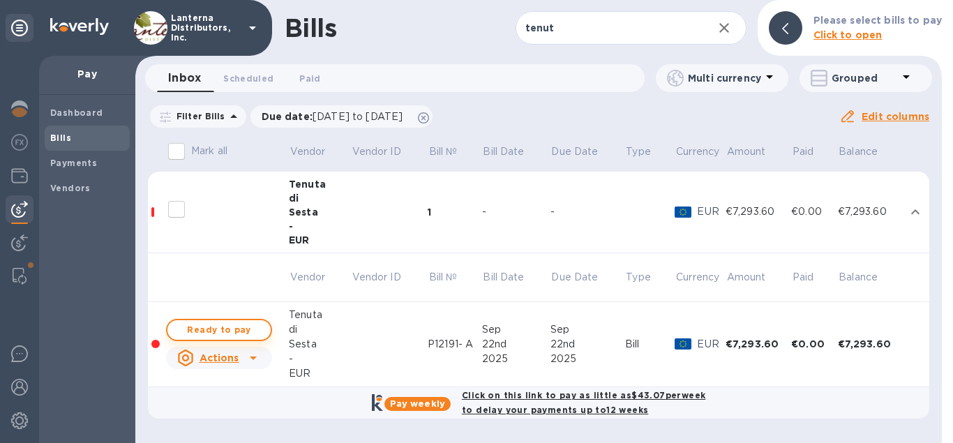
click at [218, 327] on span "Ready to pay" at bounding box center [219, 330] width 81 height 17
checkbox input "true"
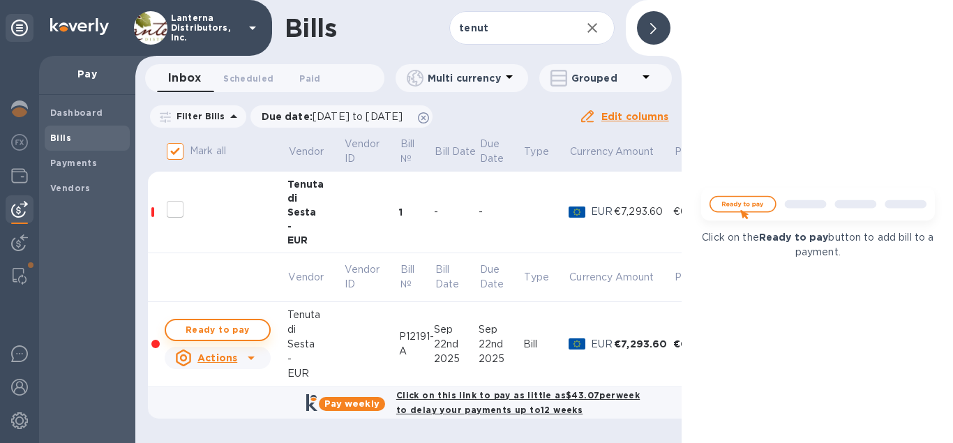
checkbox input "true"
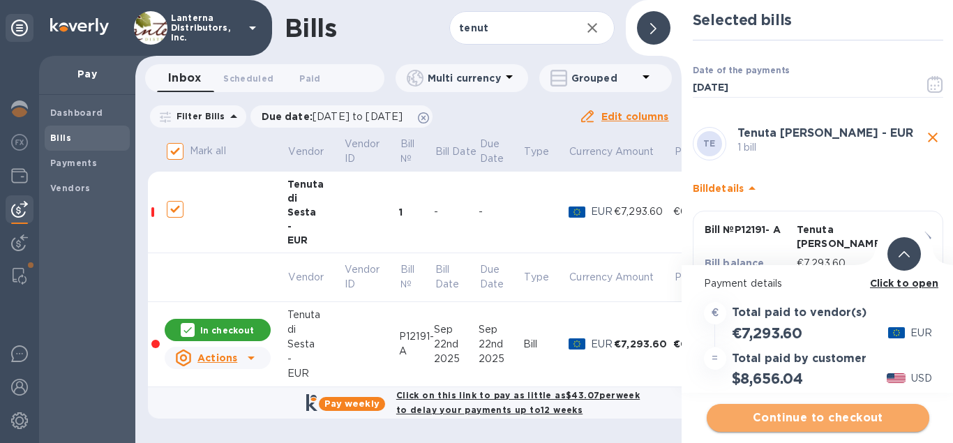
click at [801, 418] on span "Continue to checkout" at bounding box center [818, 418] width 200 height 17
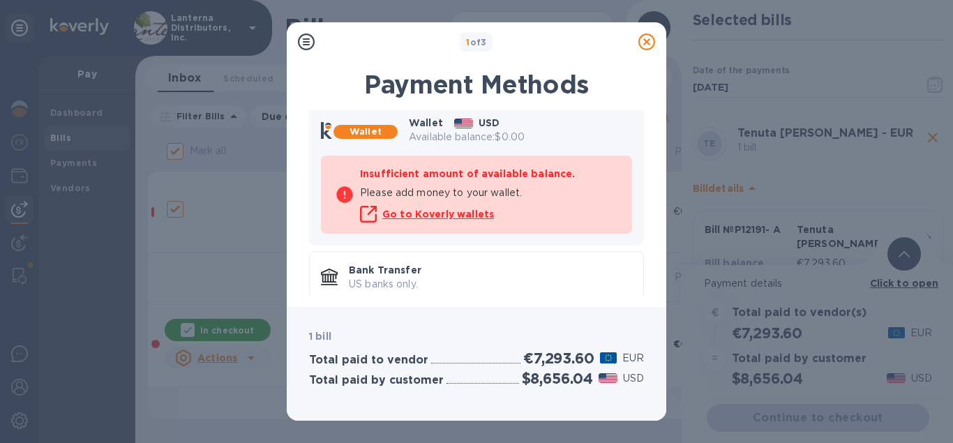
scroll to position [100, 0]
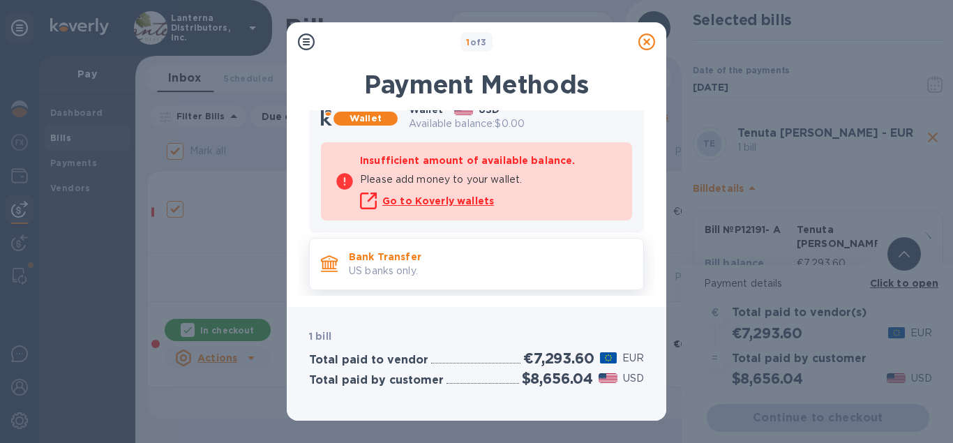
click at [438, 266] on p "US banks only." at bounding box center [490, 271] width 283 height 15
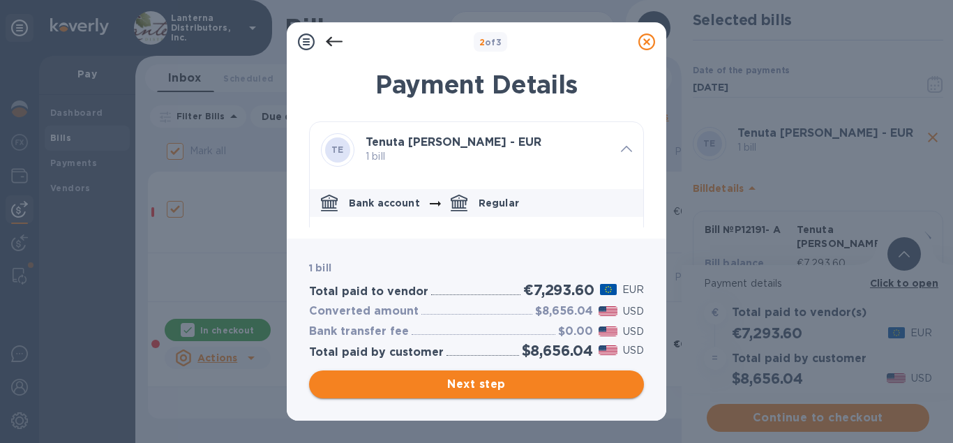
click at [502, 384] on span "Next step" at bounding box center [476, 384] width 313 height 17
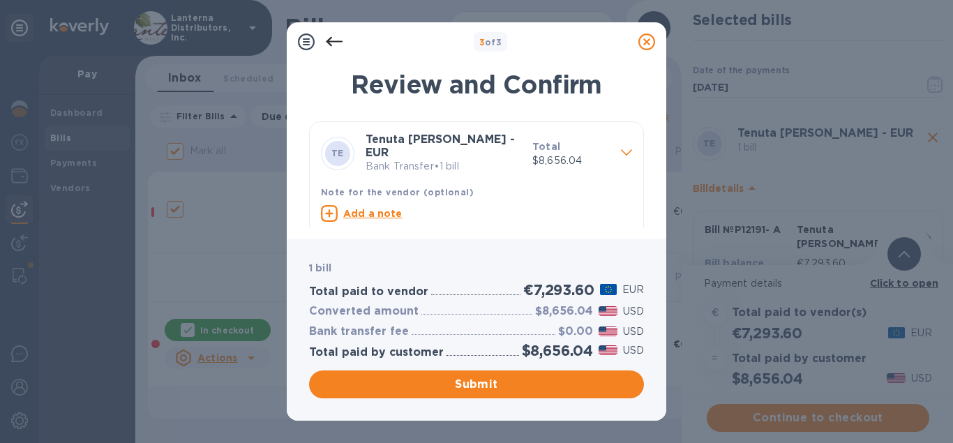
scroll to position [19, 0]
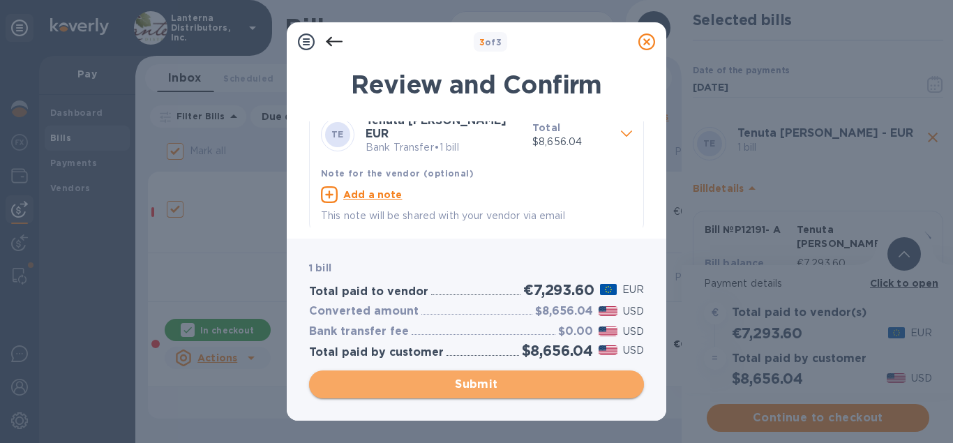
click at [450, 382] on span "Submit" at bounding box center [476, 384] width 313 height 17
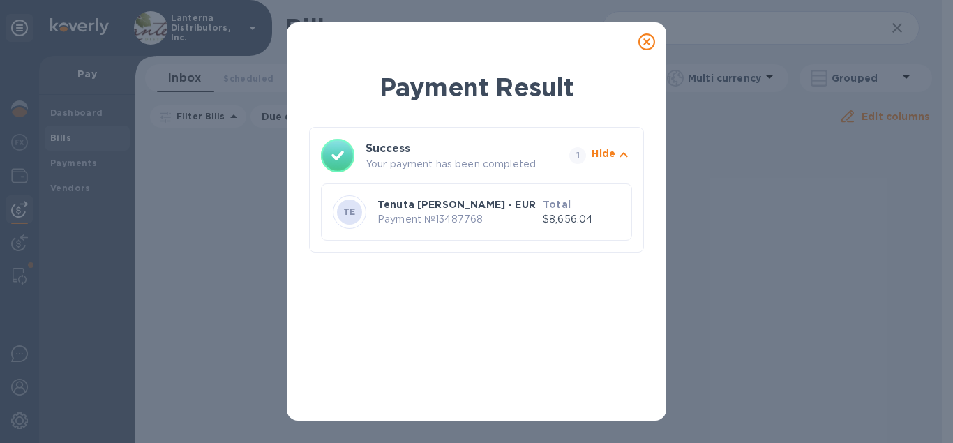
click at [648, 43] on icon at bounding box center [647, 42] width 17 height 17
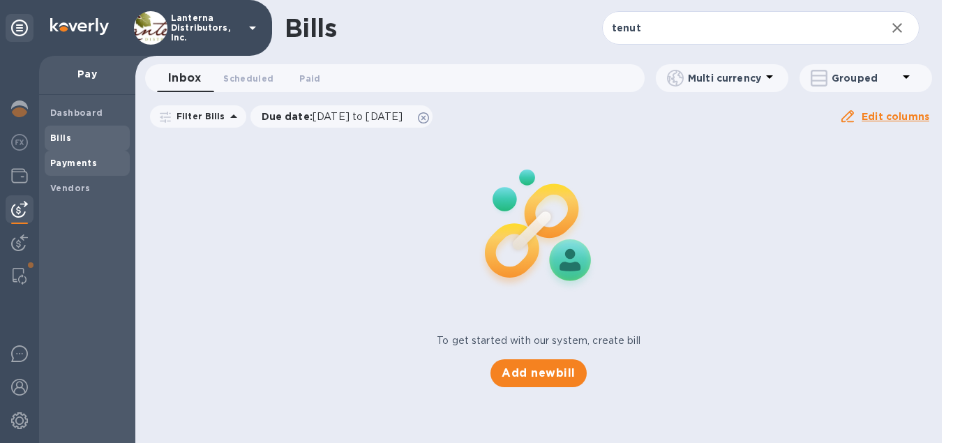
click at [71, 165] on b "Payments" at bounding box center [73, 163] width 47 height 10
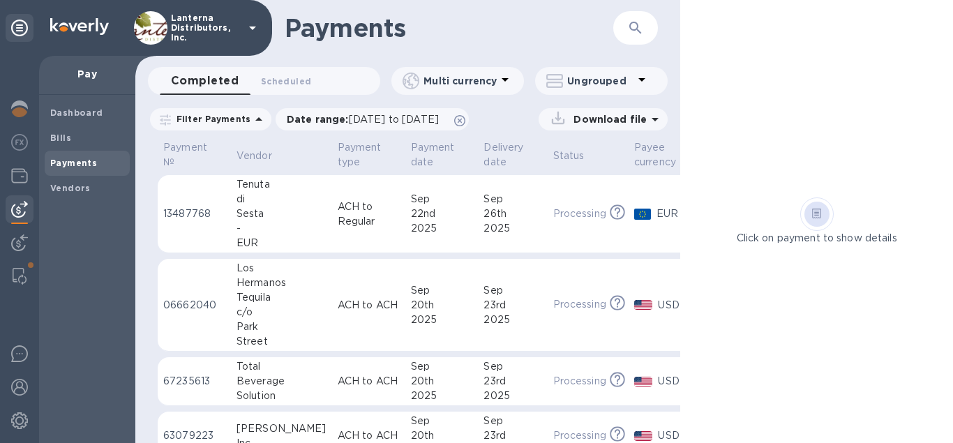
click at [270, 217] on div "Sesta" at bounding box center [282, 214] width 90 height 15
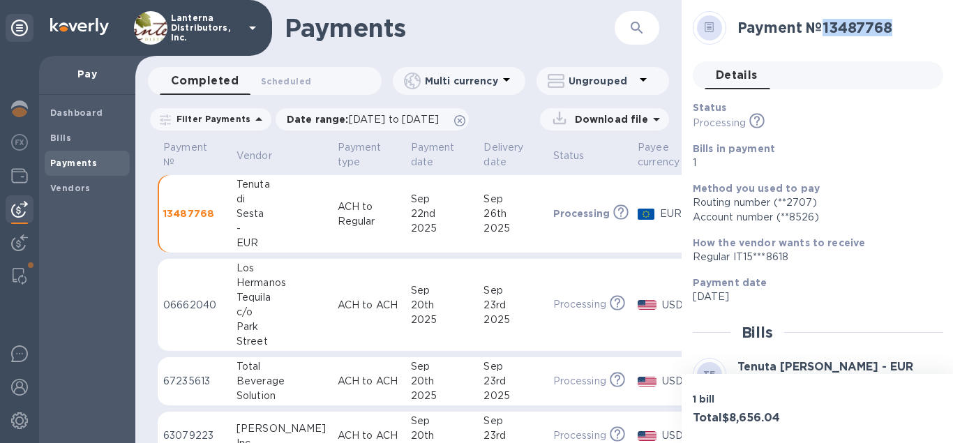
drag, startPoint x: 895, startPoint y: 27, endPoint x: 827, endPoint y: 32, distance: 68.6
click at [827, 32] on h2 "Payment № 13487768" at bounding box center [835, 27] width 195 height 17
copy h2 "13487768"
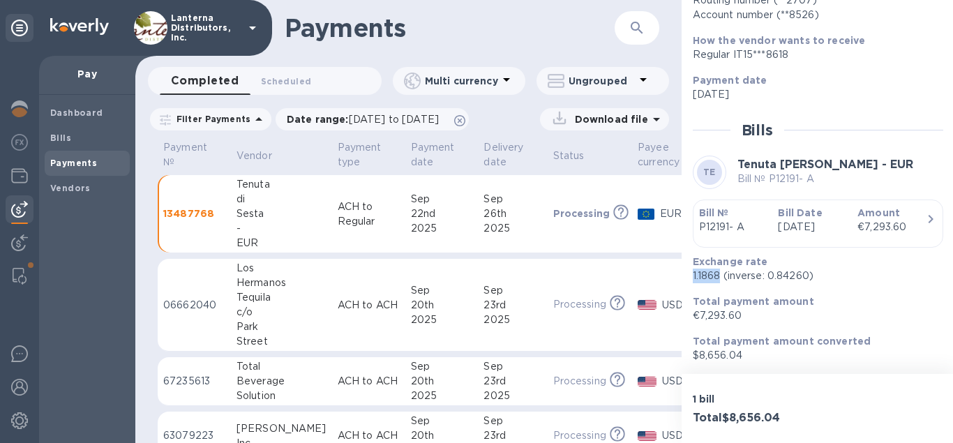
drag, startPoint x: 718, startPoint y: 274, endPoint x: 690, endPoint y: 275, distance: 28.7
click at [690, 275] on div "Exchange rate 1.1868 (inverse: 0.84260)" at bounding box center [812, 269] width 251 height 40
copy p "1.1868"
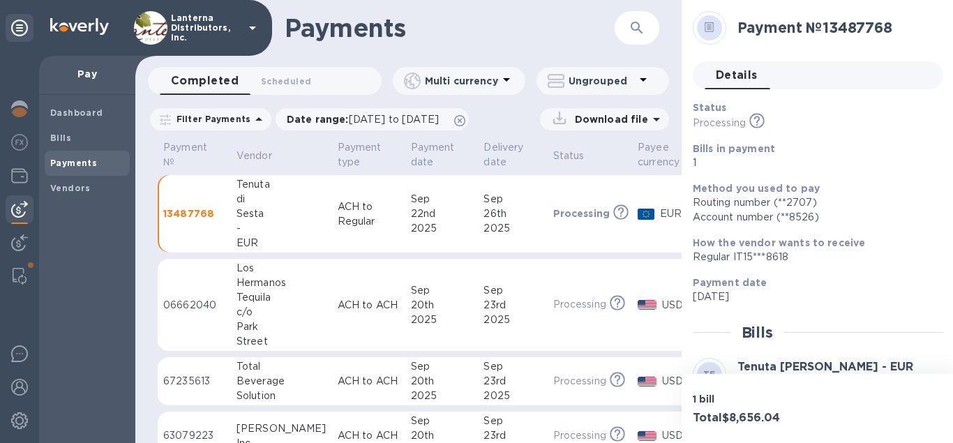
scroll to position [0, 0]
click at [512, 36] on h1 "Payments" at bounding box center [450, 27] width 330 height 29
click at [569, 35] on h1 "Payments" at bounding box center [450, 27] width 330 height 29
